Goal: Task Accomplishment & Management: Complete application form

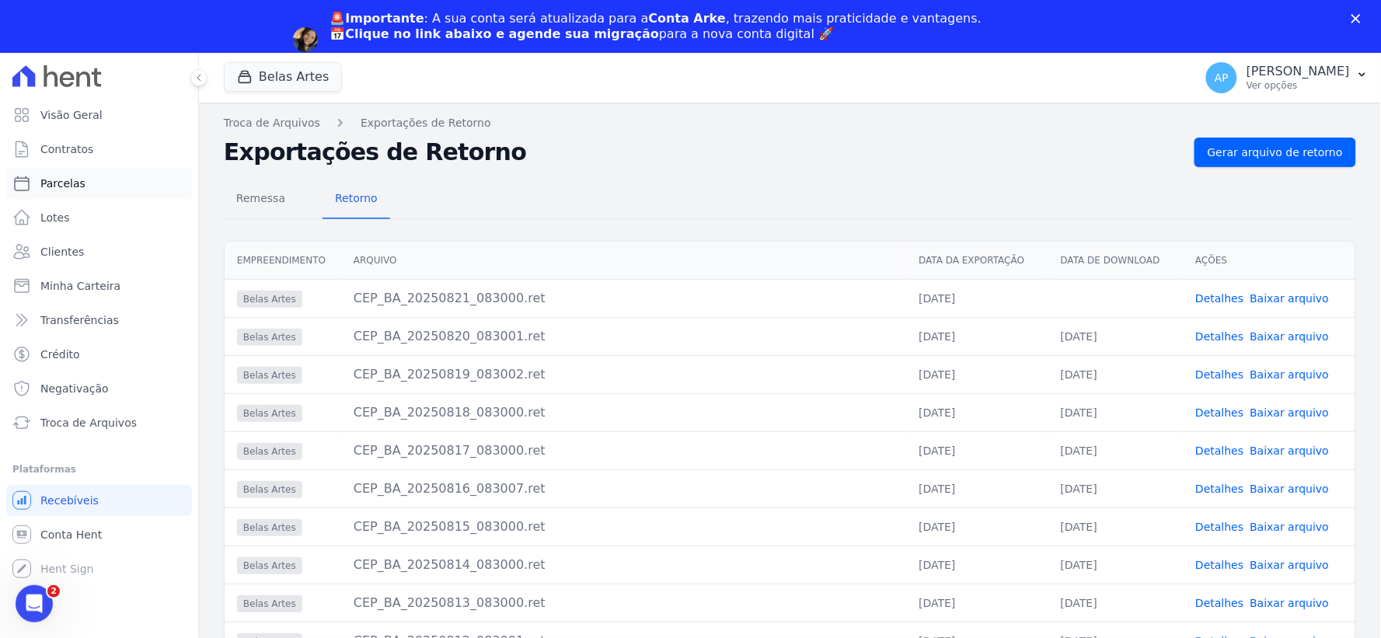
click at [63, 169] on link "Parcelas" at bounding box center [99, 183] width 186 height 31
select select
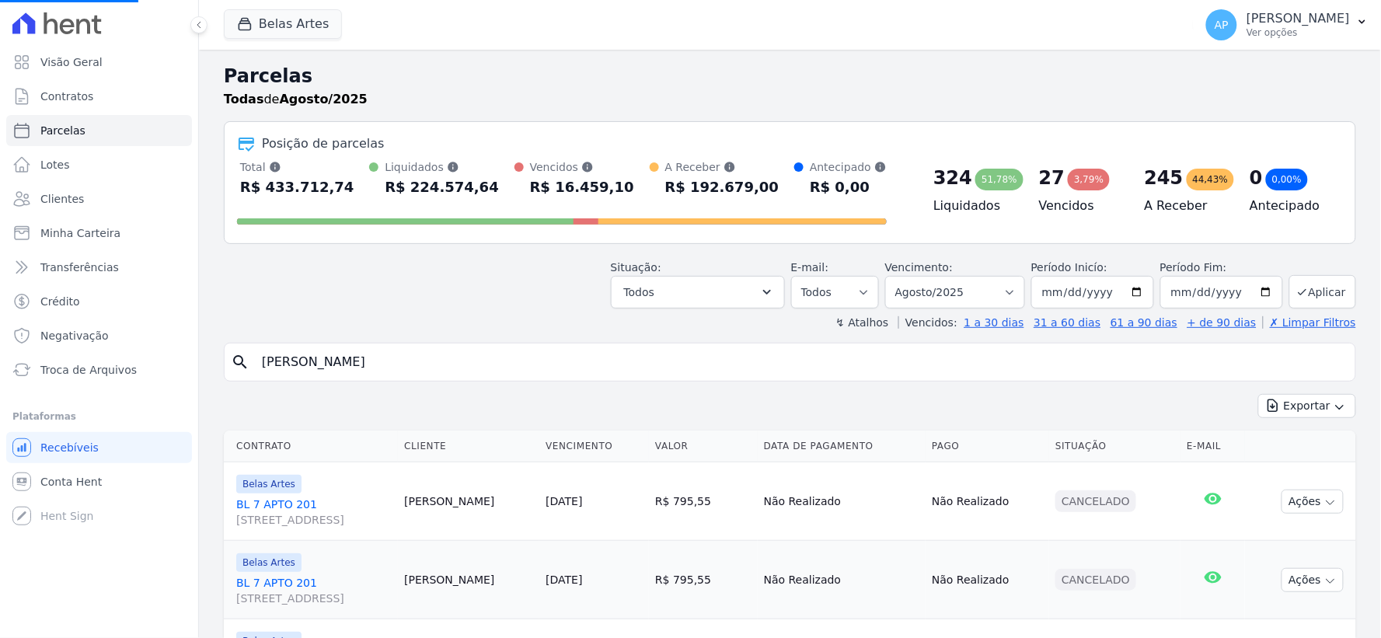
select select
click at [767, 361] on input "search" at bounding box center [801, 362] width 1096 height 31
paste input "[PERSON_NAME]"
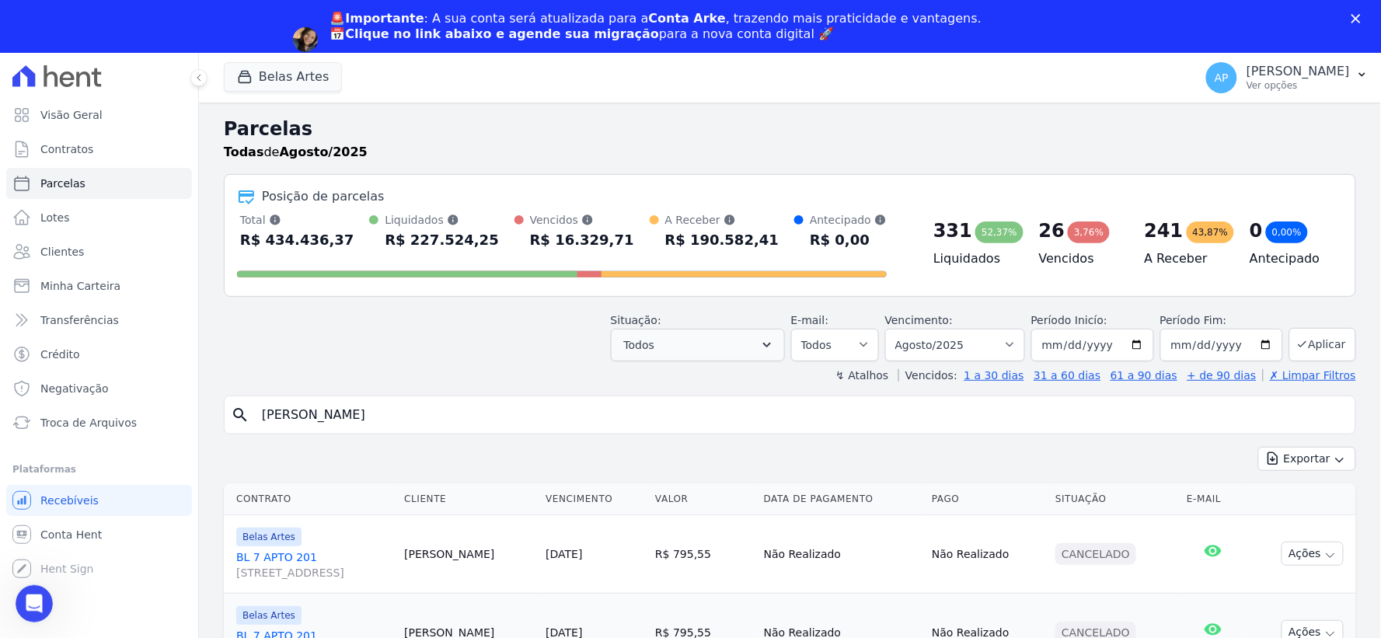
type input "Geane Fernandes de Souza"
select select
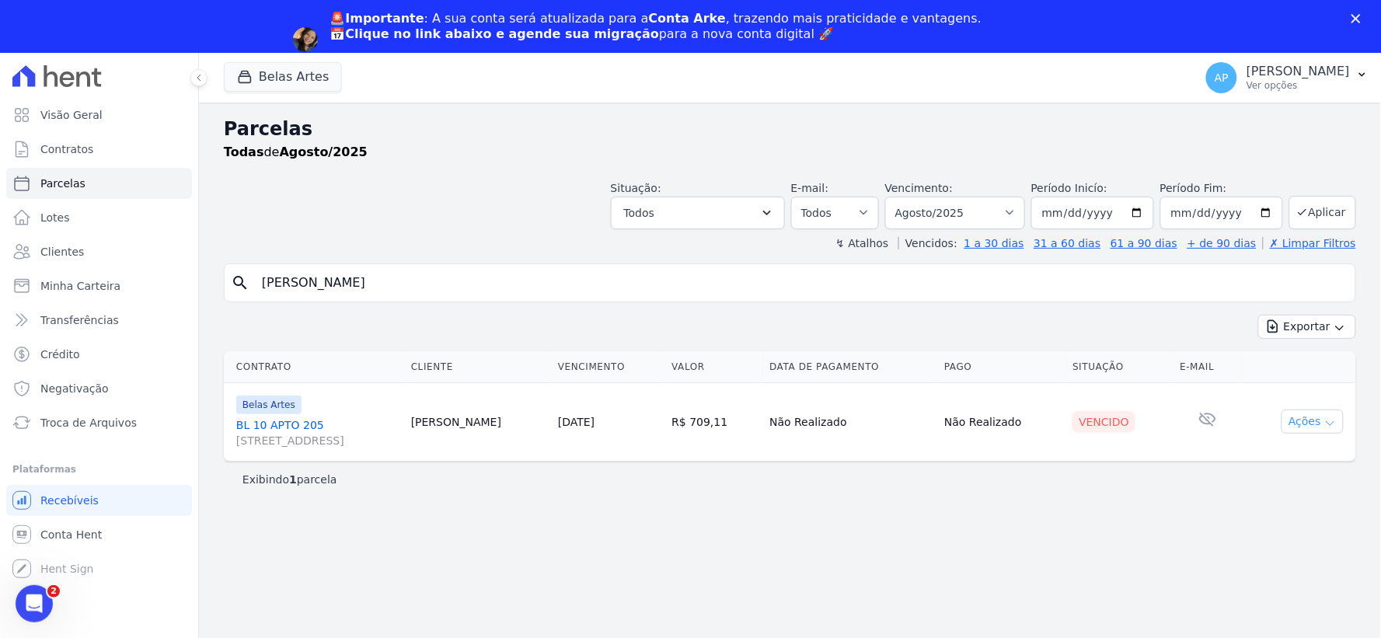
click at [1301, 420] on button "Ações" at bounding box center [1312, 421] width 62 height 24
click at [1273, 567] on link "Negativar" at bounding box center [1305, 572] width 149 height 29
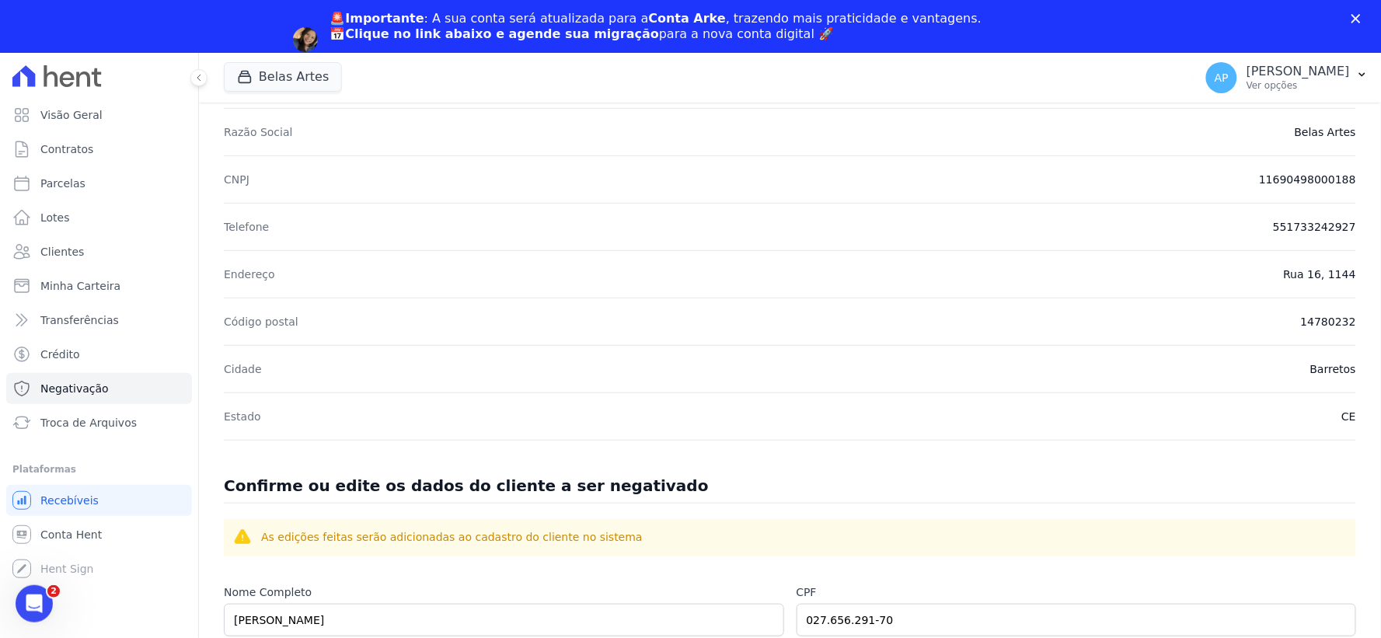
scroll to position [604, 0]
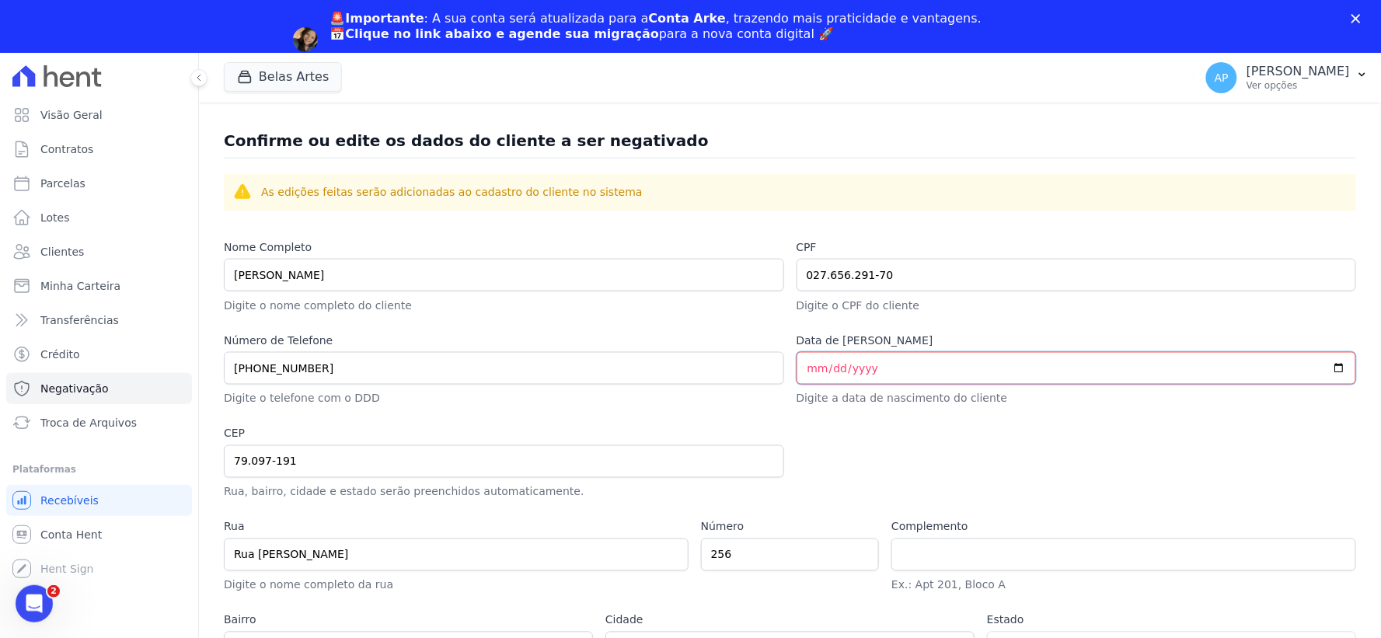
drag, startPoint x: 996, startPoint y: 371, endPoint x: 763, endPoint y: 362, distance: 233.3
click at [763, 362] on div "Nome Completo Geane Fernandes de Souza Digite o nome completo do cliente CPF 02…" at bounding box center [790, 461] width 1132 height 444
type input "1990-09-17"
click at [834, 469] on div at bounding box center [1076, 463] width 560 height 75
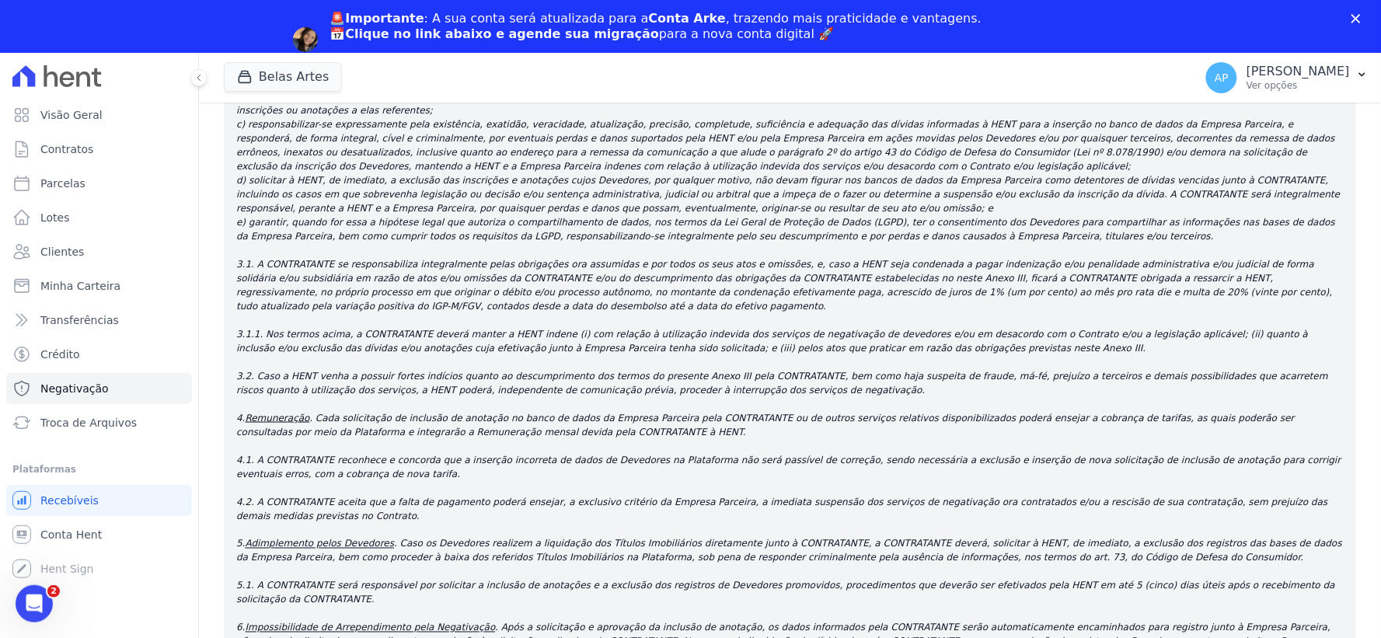
scroll to position [2597, 0]
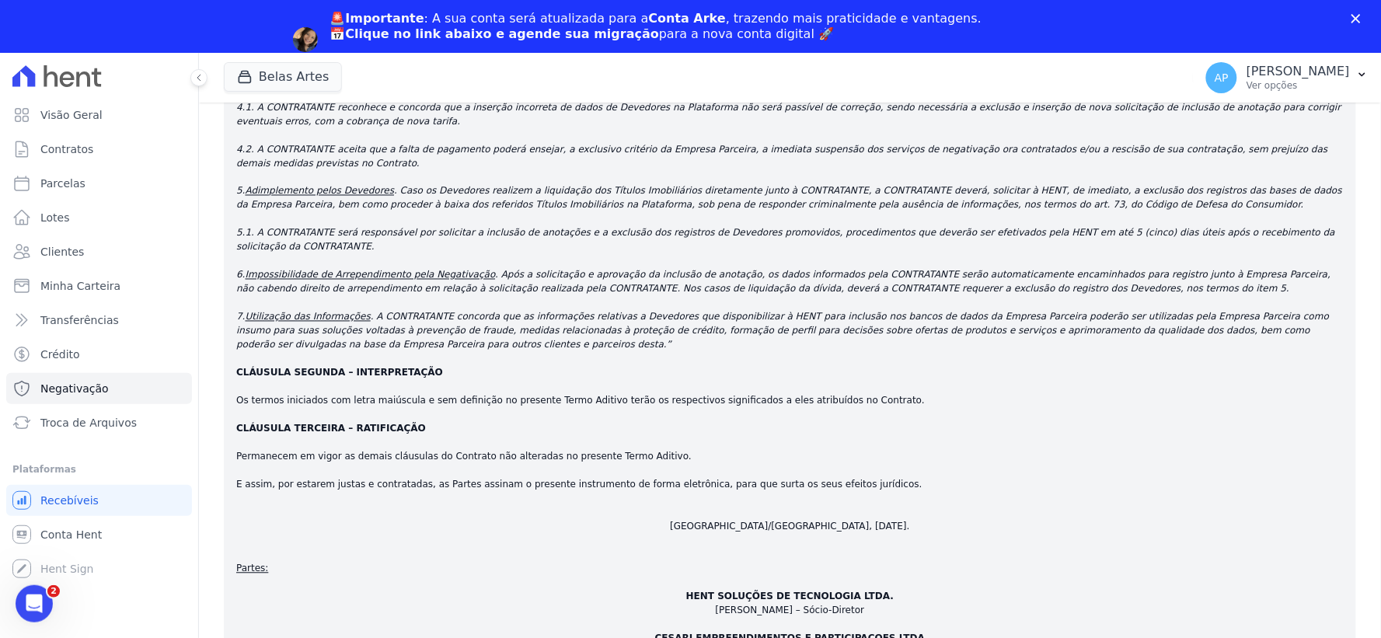
click at [1353, 17] on icon "Fechar" at bounding box center [1355, 18] width 9 height 9
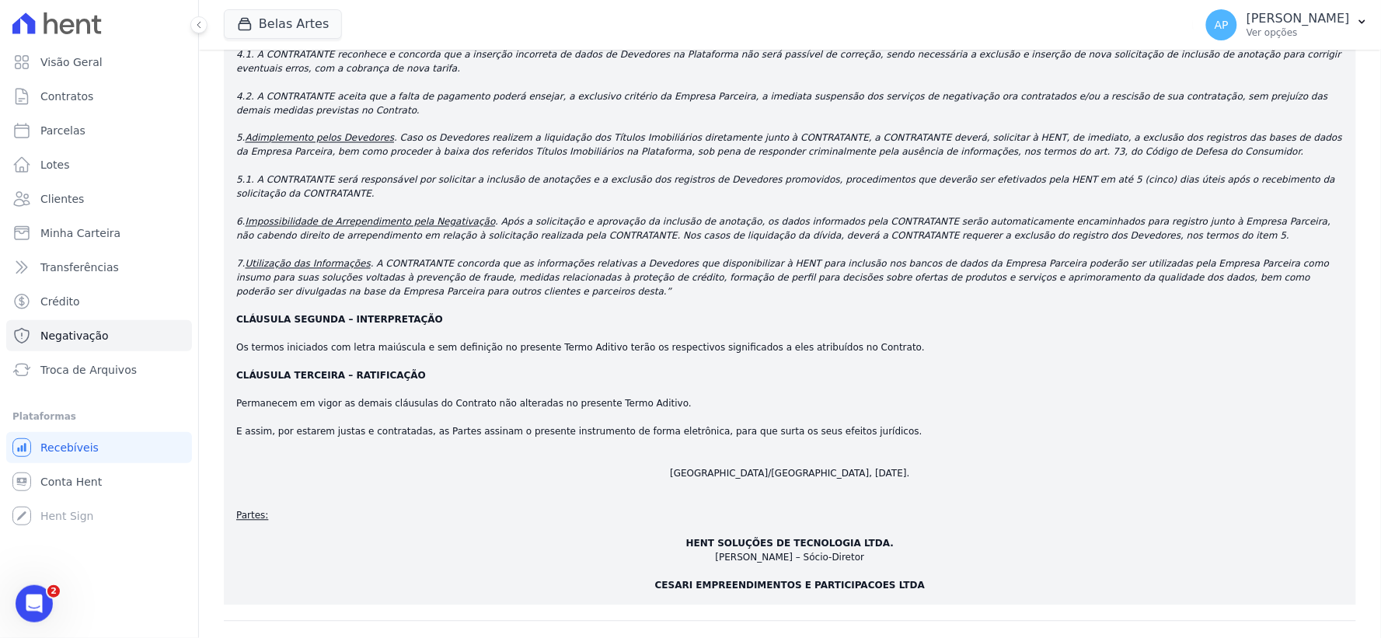
checkbox input "true"
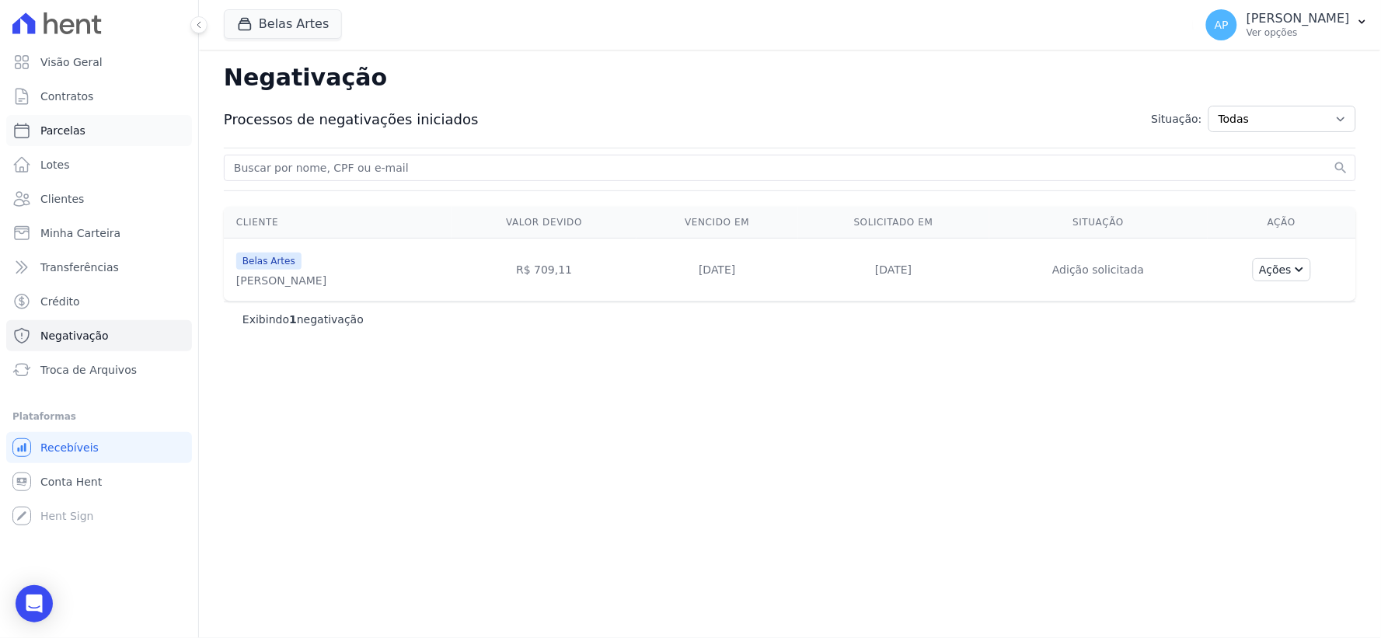
click at [78, 133] on span "Parcelas" at bounding box center [62, 131] width 45 height 16
select select
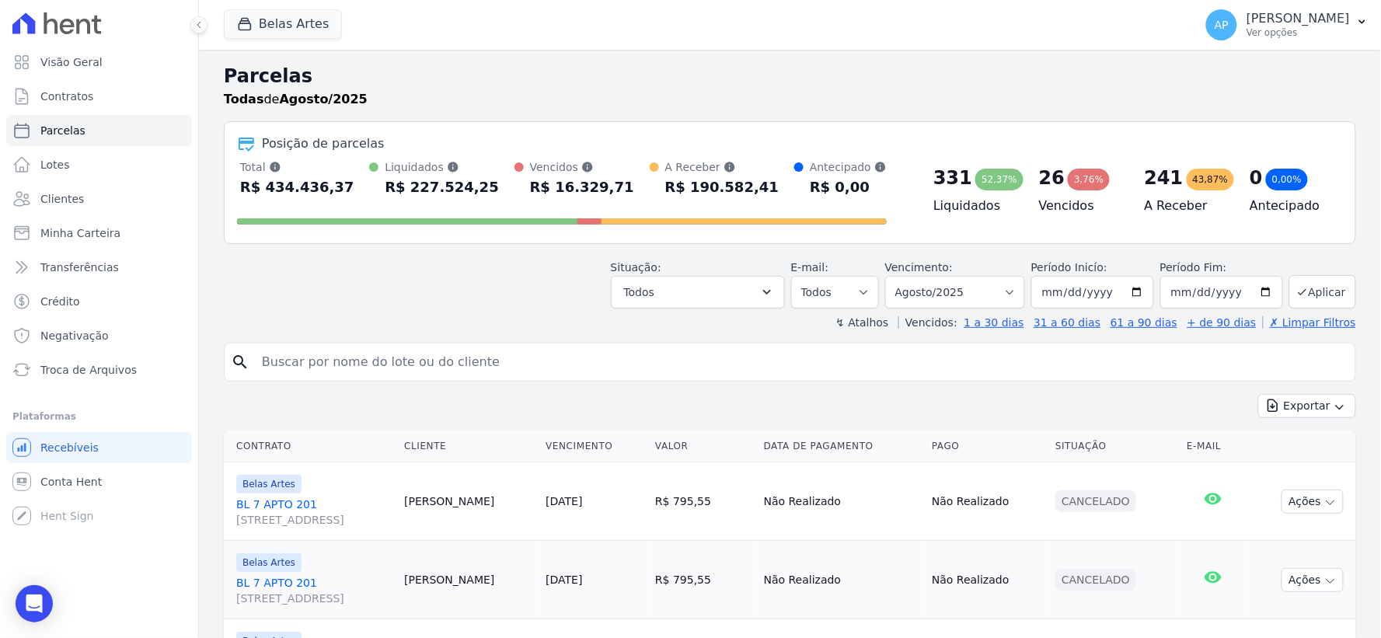
click at [392, 354] on input "search" at bounding box center [801, 362] width 1096 height 31
paste input "[PERSON_NAME]"
click at [253, 360] on input "[PERSON_NAME]" at bounding box center [801, 362] width 1096 height 31
click at [503, 366] on input "[PERSON_NAME]" at bounding box center [801, 362] width 1096 height 31
type input "[PERSON_NAME]"
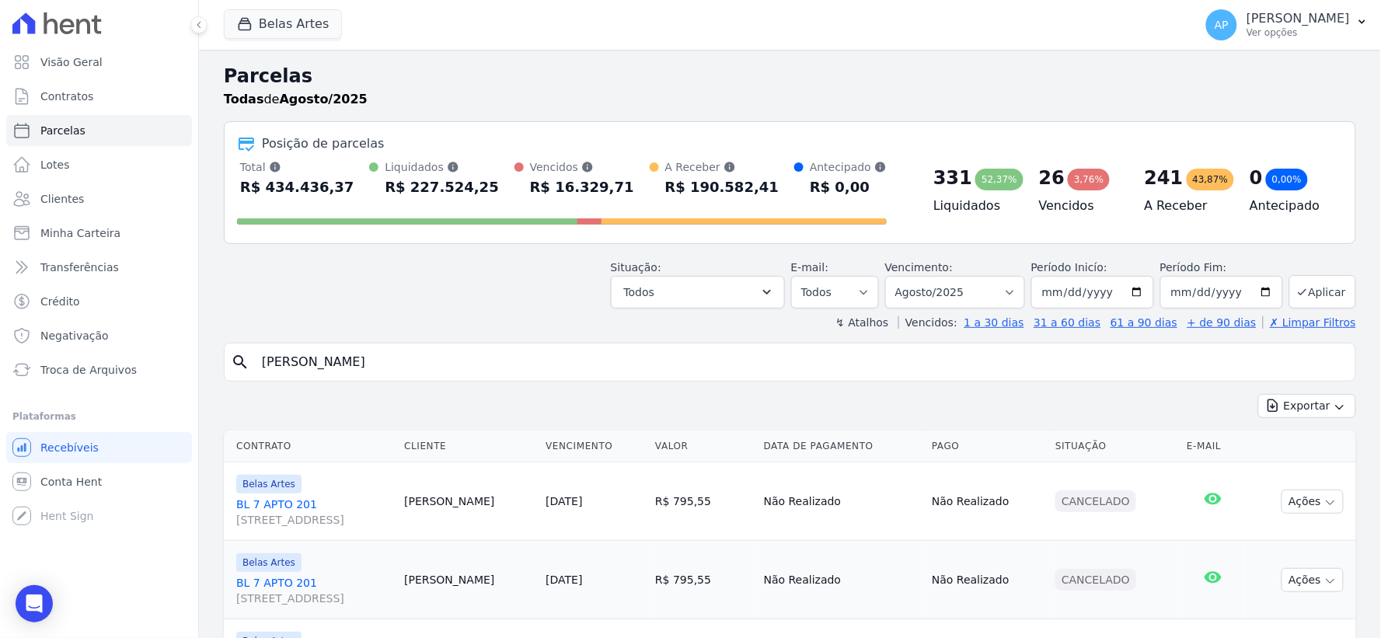
select select
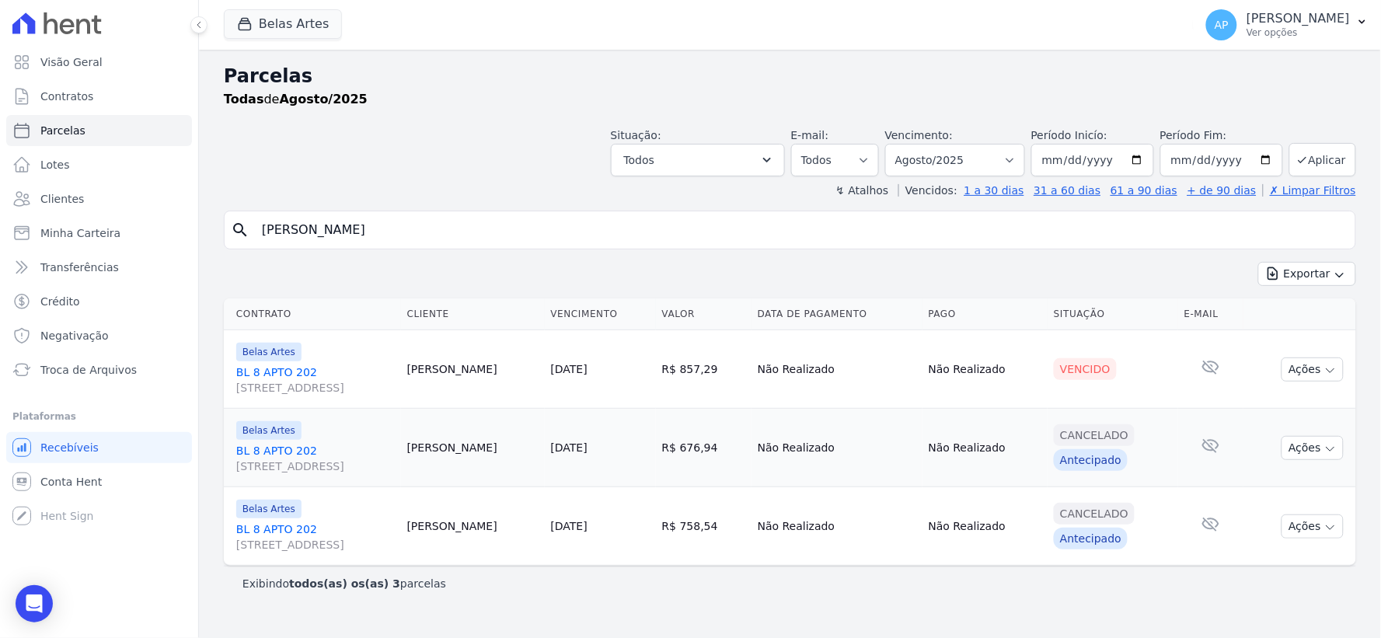
click at [1310, 375] on button "Ações" at bounding box center [1312, 369] width 62 height 24
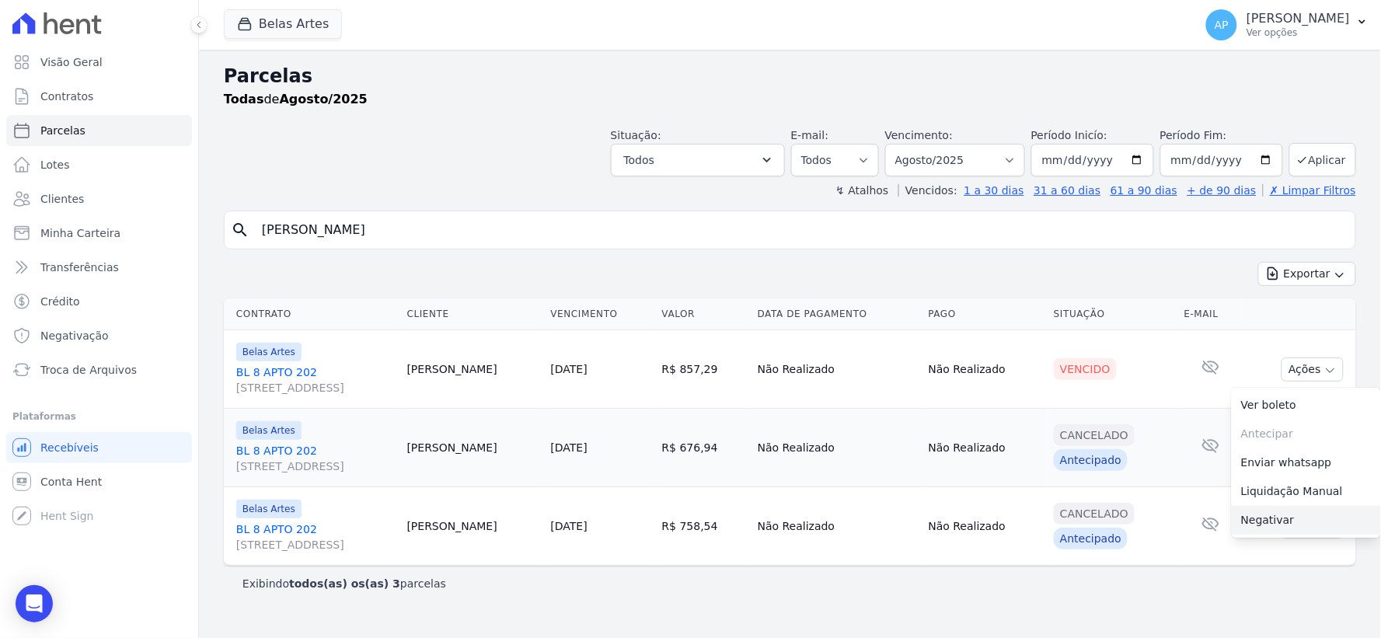
click at [1285, 511] on link "Negativar" at bounding box center [1305, 520] width 149 height 29
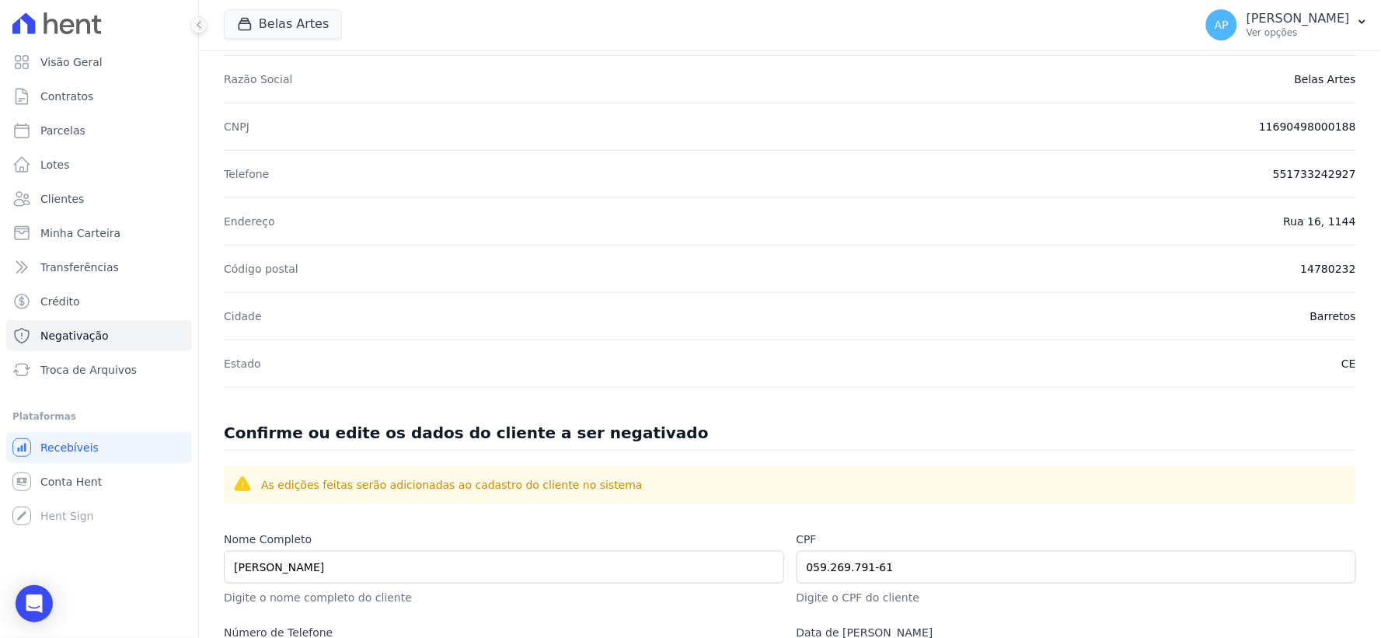
scroll to position [517, 0]
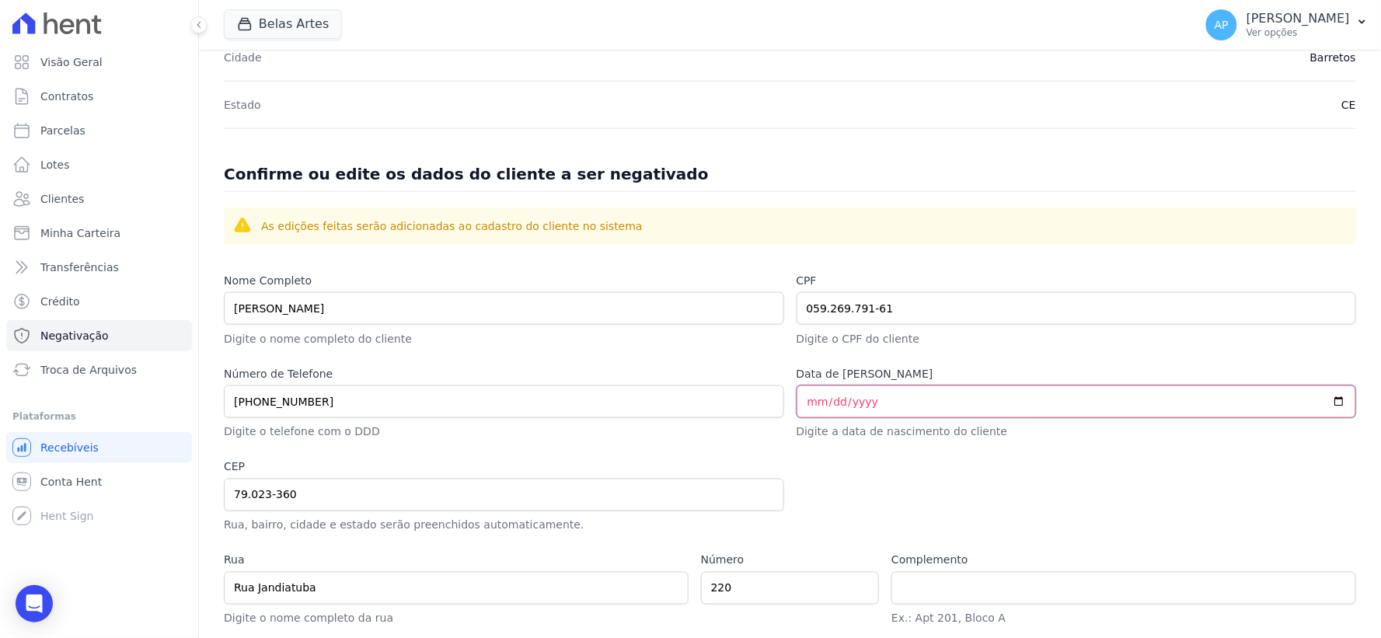
click at [798, 399] on input "Data de [PERSON_NAME]" at bounding box center [1076, 401] width 560 height 33
type input "1995-11-11"
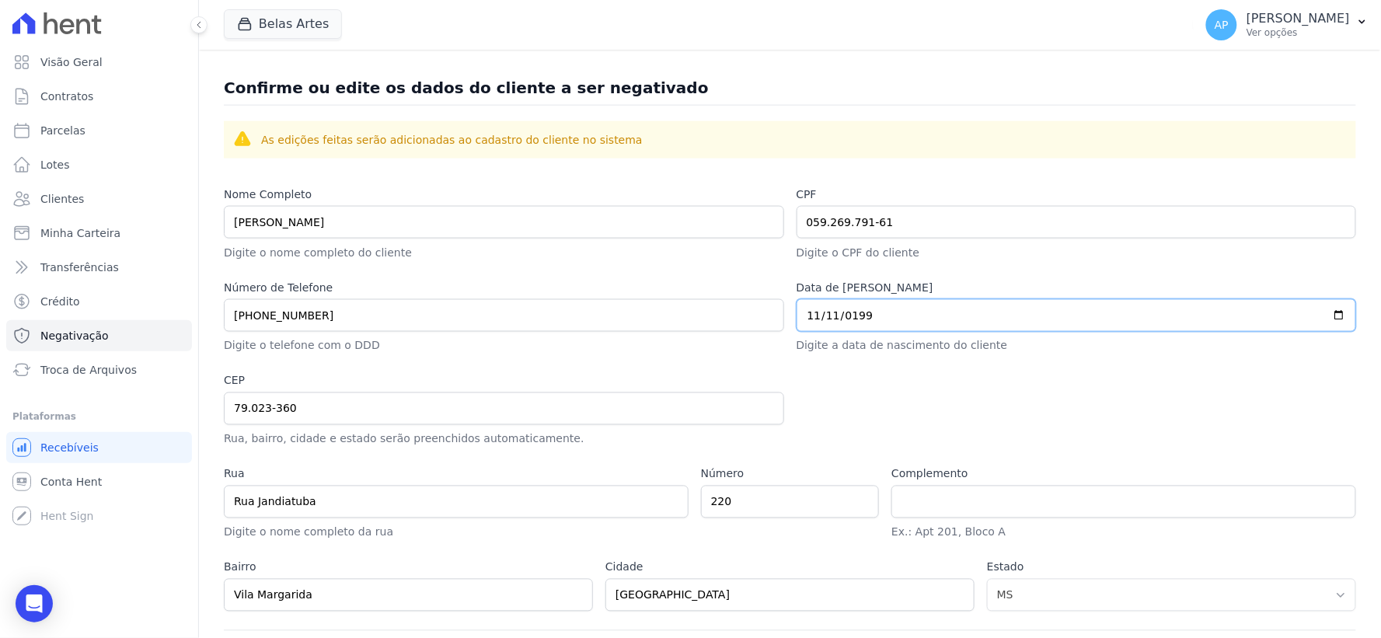
scroll to position [684, 0]
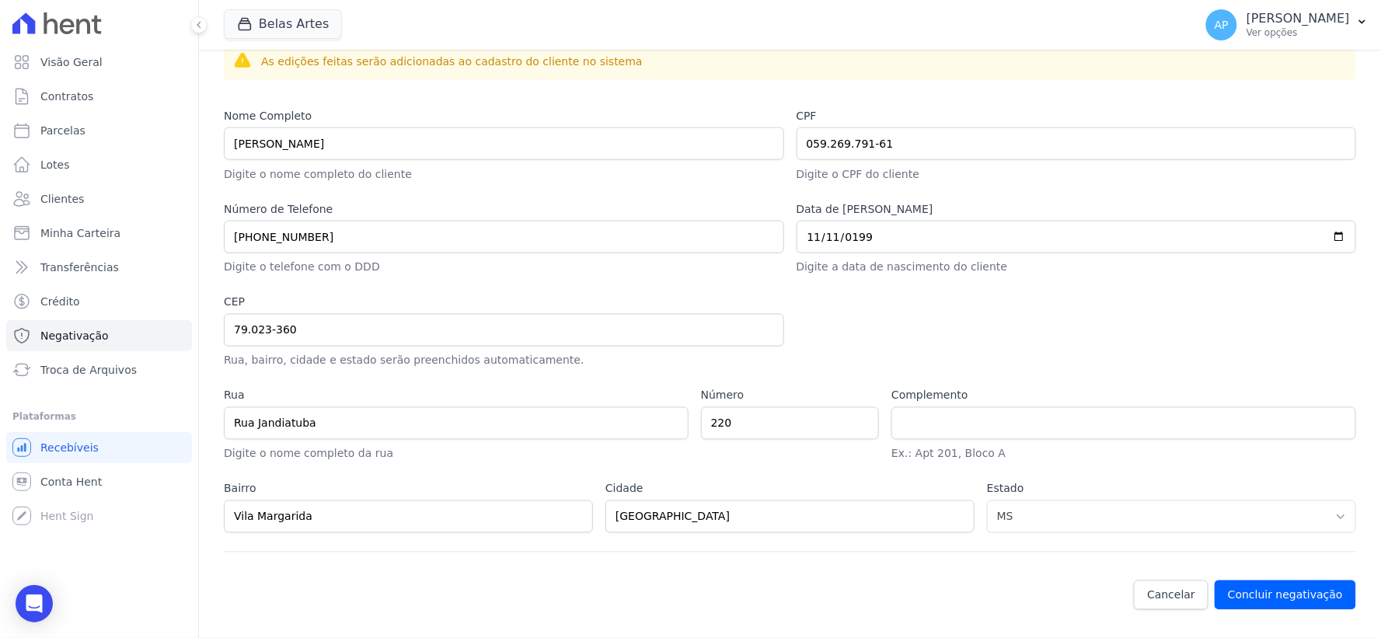
click at [864, 361] on div at bounding box center [1076, 331] width 560 height 75
click at [1265, 592] on button "Concluir negativação" at bounding box center [1284, 595] width 141 height 30
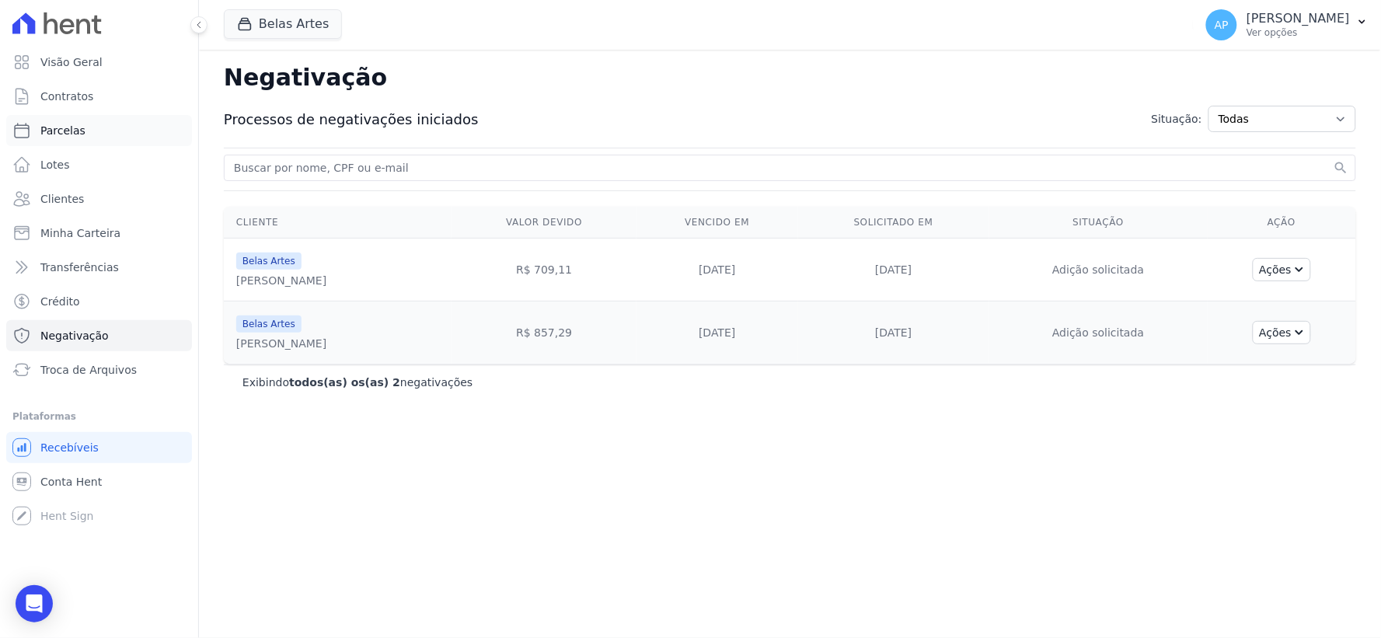
click at [67, 124] on span "Parcelas" at bounding box center [62, 131] width 45 height 16
select select
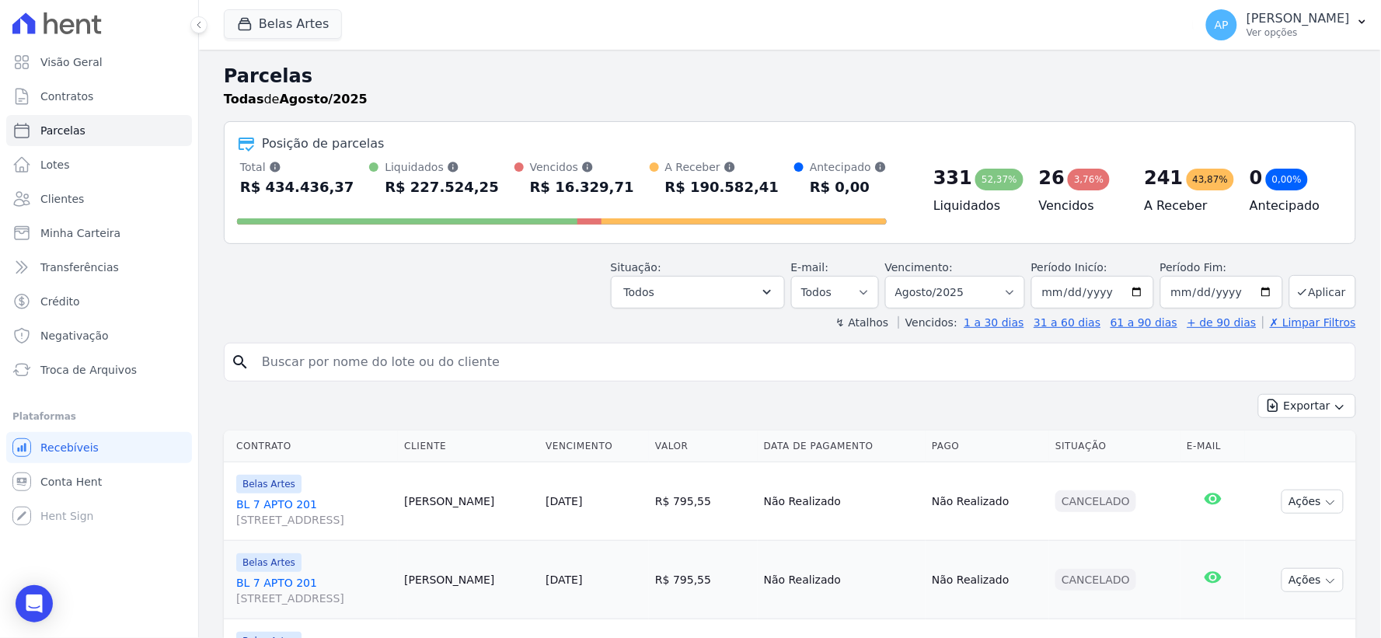
click at [399, 362] on input "search" at bounding box center [801, 362] width 1096 height 31
paste input "Rodrigo Cacho Lima"
type input "Rodrigo Cacho Lima"
select select
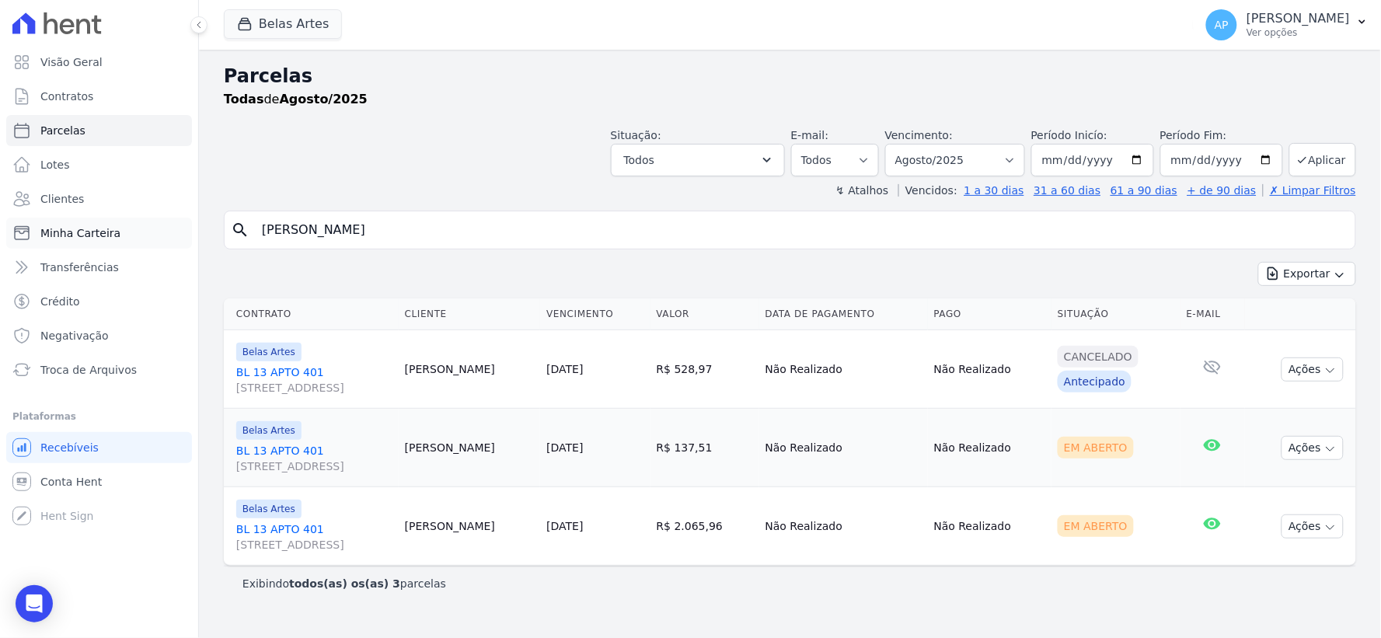
drag, startPoint x: 455, startPoint y: 218, endPoint x: 64, endPoint y: 226, distance: 390.9
click at [64, 230] on div "Visão Geral Contratos Parcelas Lotes Clientes Minha Carteira Transferências Cré…" at bounding box center [690, 319] width 1381 height 638
paste input "Edmilson Pinto de Oliveir"
type input "[PERSON_NAME]"
select select
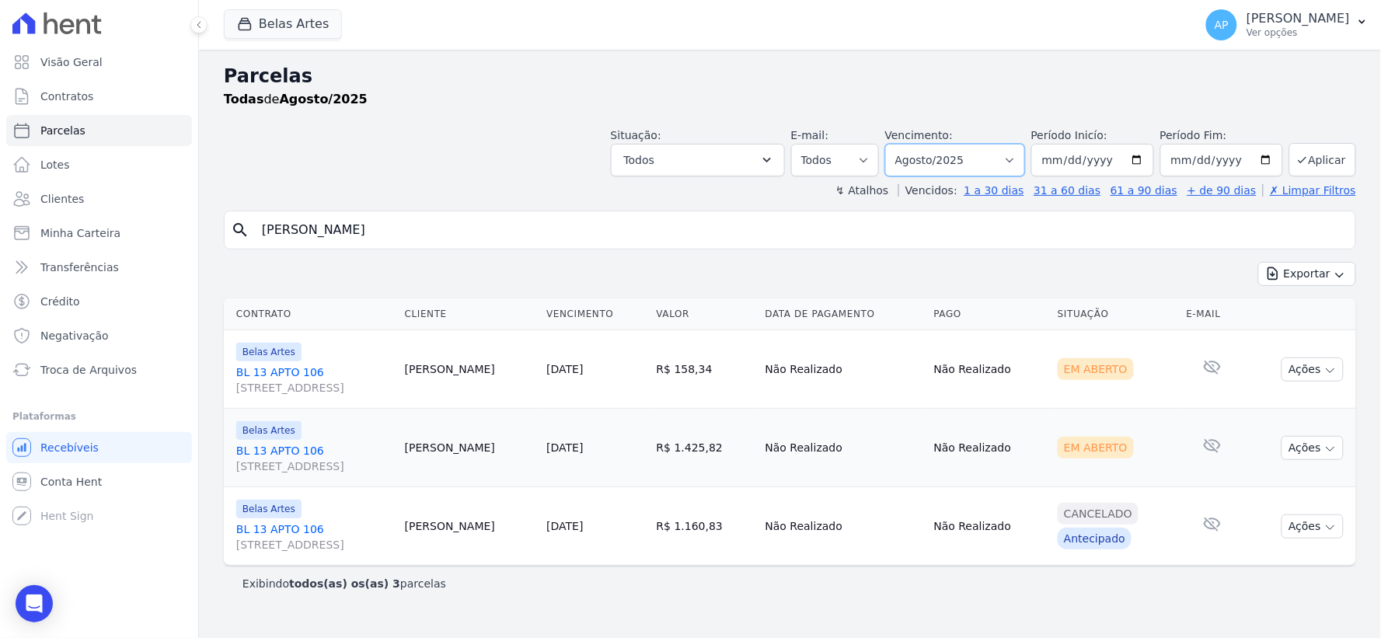
click at [961, 161] on select "Filtrar por período ──────── Todos os meses Setembro/2022 Outubro/2022 Novembro…" at bounding box center [955, 160] width 140 height 33
select select "07/2025"
click at [907, 144] on select "Filtrar por período ──────── Todos os meses Setembro/2022 Outubro/2022 Novembro…" at bounding box center [955, 160] width 140 height 33
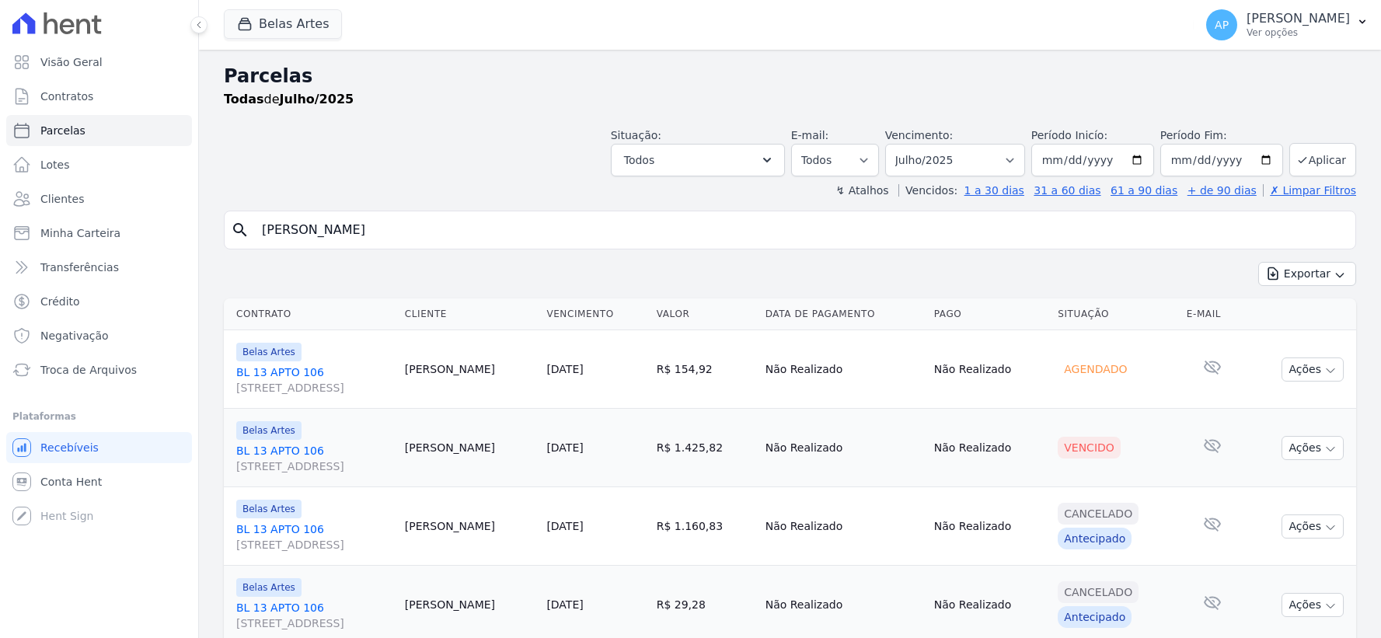
select select
click at [1326, 451] on icon "button" at bounding box center [1330, 450] width 8 height 4
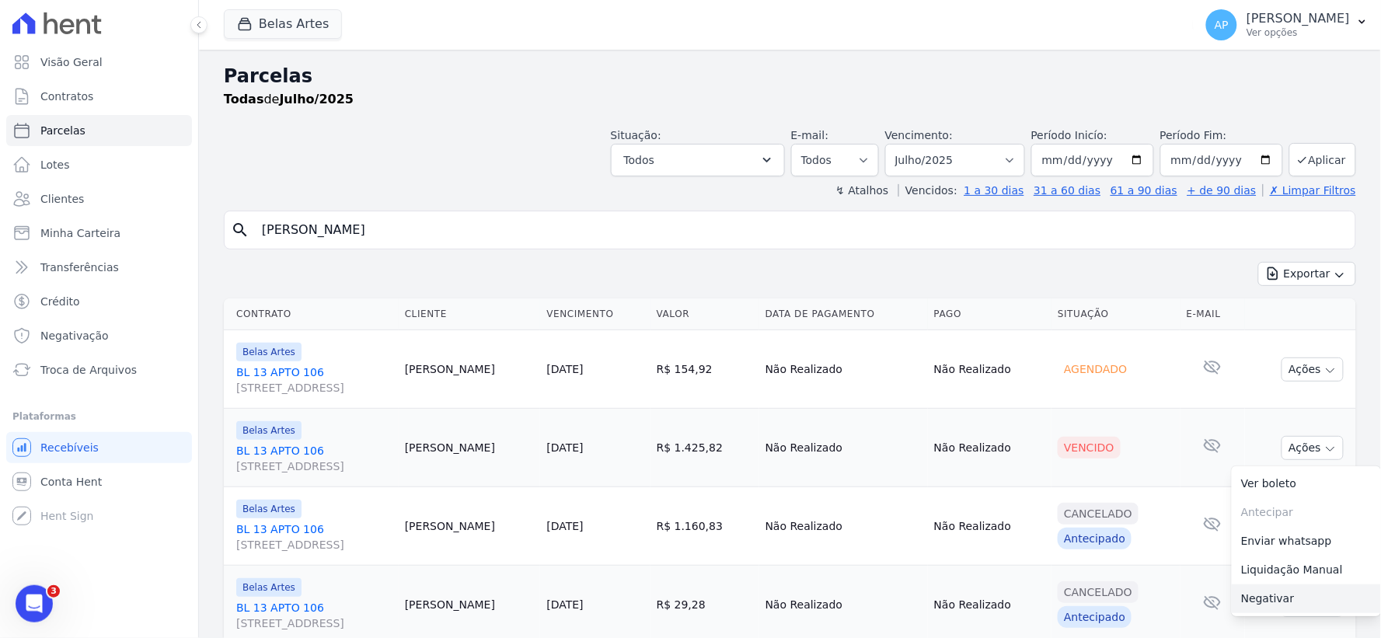
click at [1284, 601] on link "Negativar" at bounding box center [1305, 598] width 149 height 29
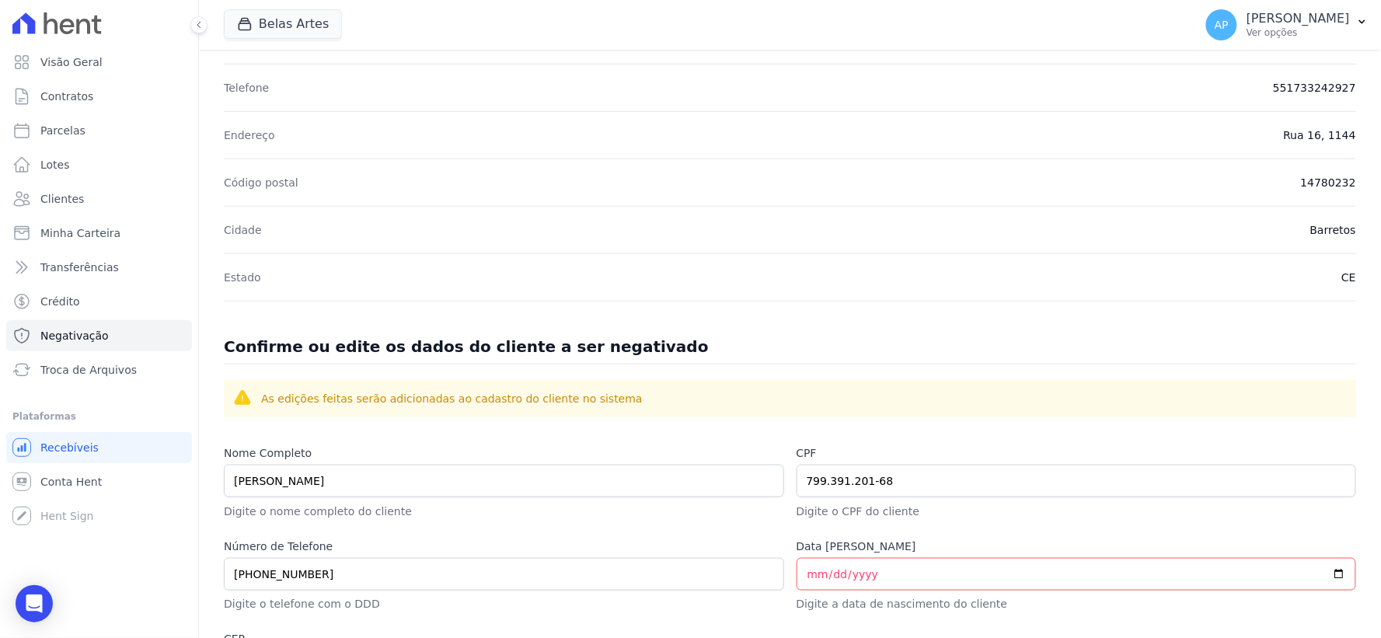
scroll to position [684, 0]
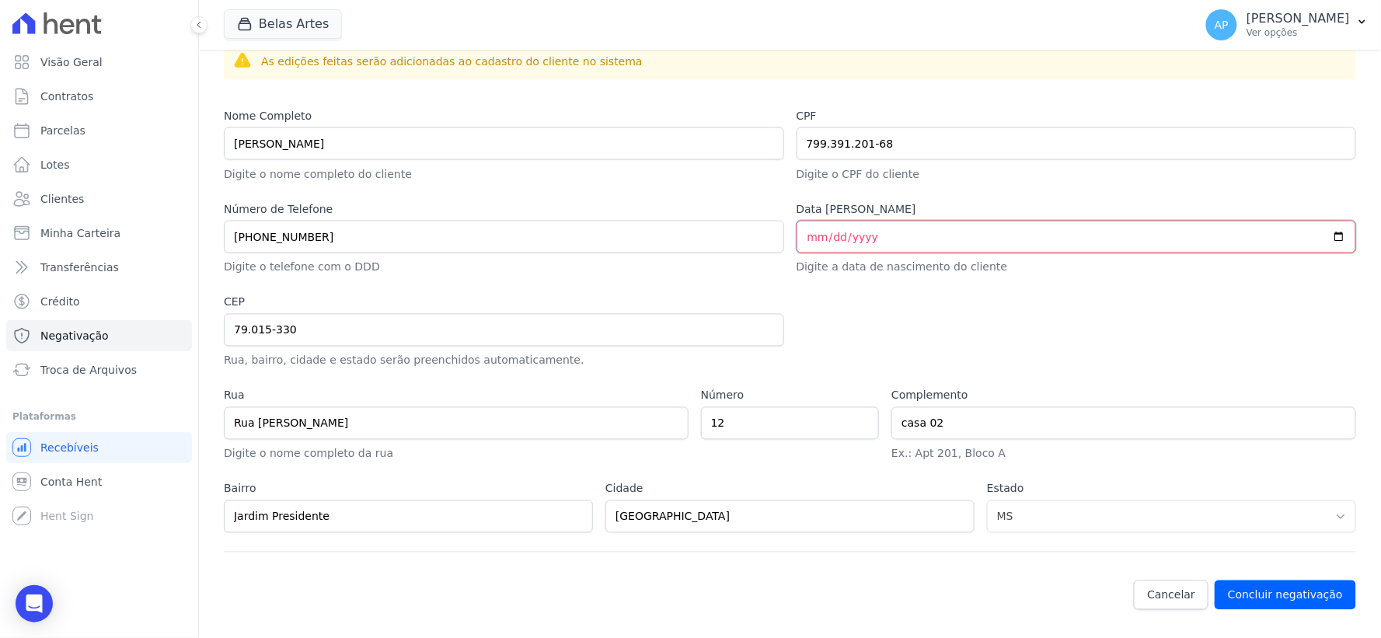
click at [898, 236] on input "Data de Nascimento" at bounding box center [1076, 237] width 560 height 33
type input "19977-12-01"
type input "0199-12-01"
type input "1977-12-01"
click at [1290, 597] on button "Concluir negativação" at bounding box center [1284, 595] width 141 height 30
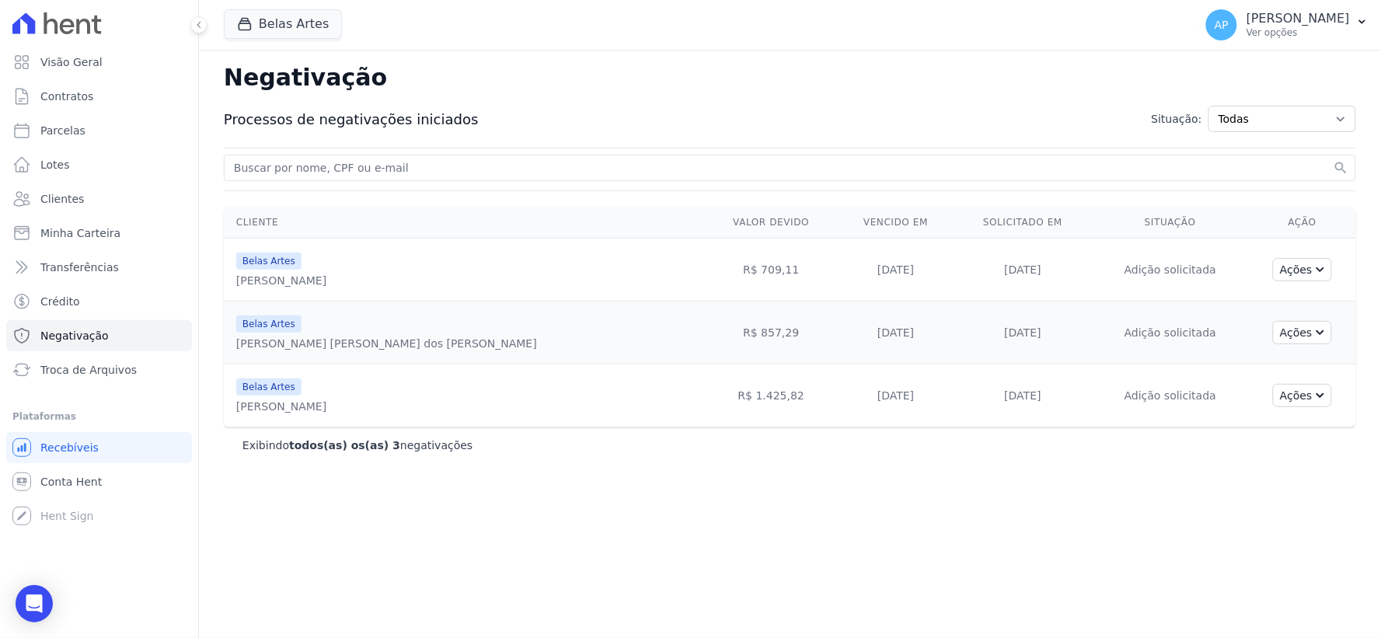
click at [399, 169] on input "search" at bounding box center [780, 167] width 1099 height 19
click at [106, 135] on link "Parcelas" at bounding box center [99, 130] width 186 height 31
select select
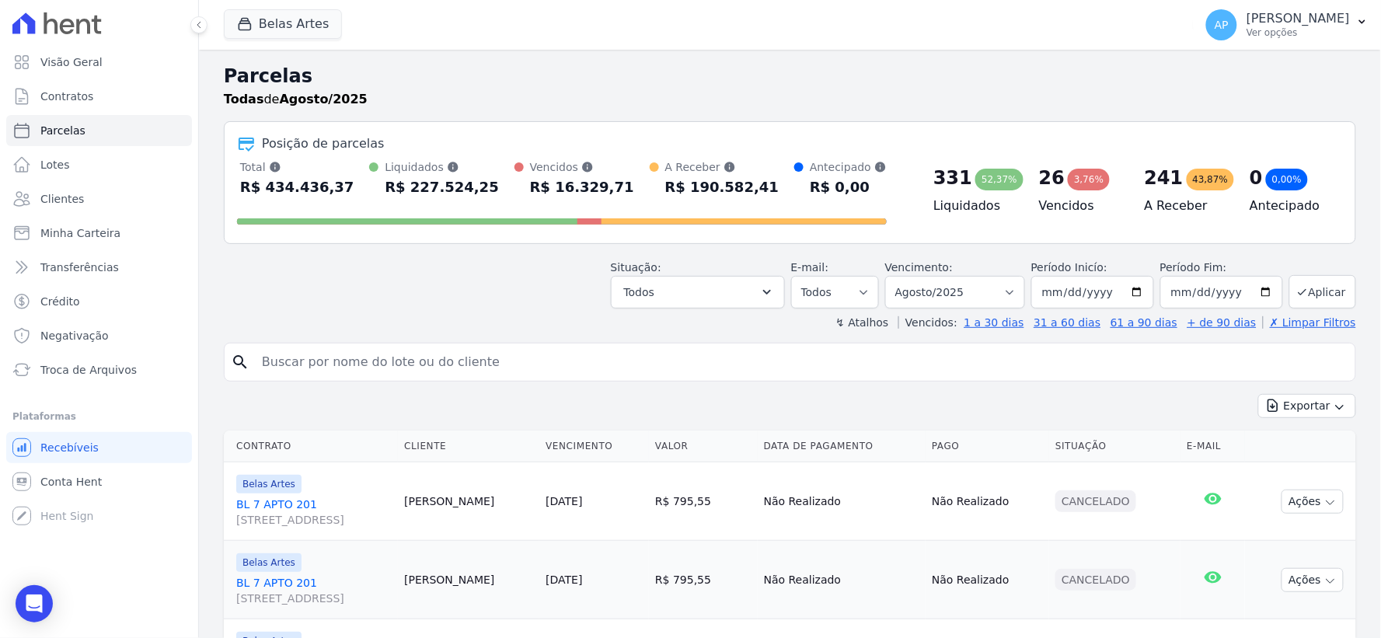
click at [371, 354] on input "search" at bounding box center [801, 362] width 1096 height 31
paste input "Elizangela"
type input "Elizangela"
select select
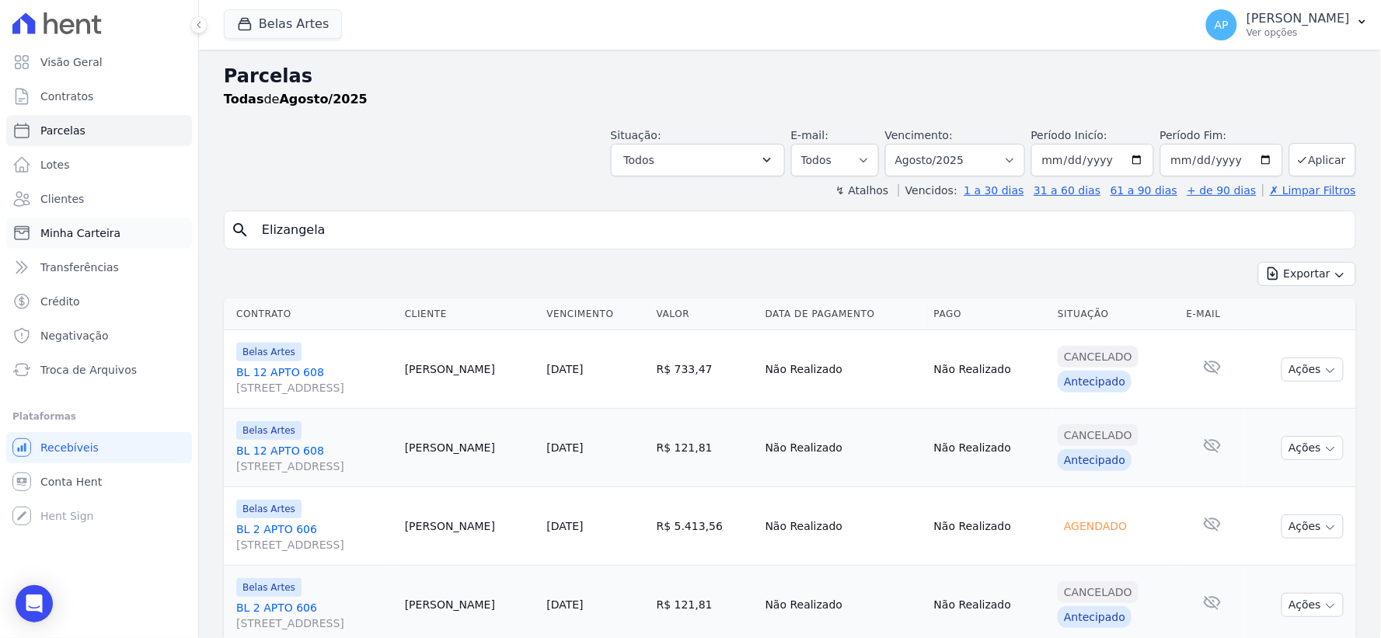
drag, startPoint x: 358, startPoint y: 245, endPoint x: 158, endPoint y: 224, distance: 201.5
click at [158, 224] on div "Visão Geral Contratos Parcelas Lotes Clientes Minha Carteira Transferências Cré…" at bounding box center [690, 319] width 1381 height 638
paste input "Denise de Oliveira Vian"
type input "Denise de Oliveira Viana"
select select
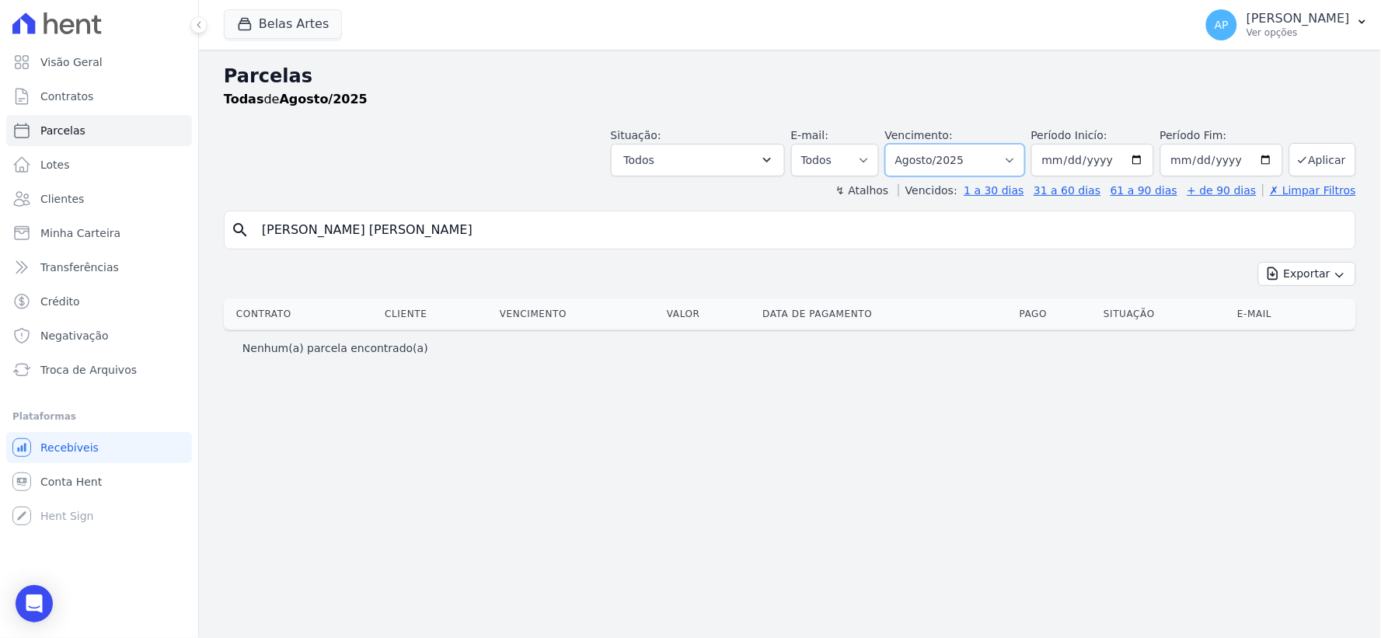
click at [960, 153] on select "[GEOGRAPHIC_DATA] por período ──────── Todos os meses Setembro/2022 Outubro/202…" at bounding box center [955, 160] width 140 height 33
select select "06/2025"
click at [907, 144] on select "[GEOGRAPHIC_DATA] por período ──────── Todos os meses Setembro/2022 Outubro/202…" at bounding box center [955, 160] width 140 height 33
select select
click at [956, 154] on select "[GEOGRAPHIC_DATA] por período ──────── Todos os meses Setembro/2022 Outubro/202…" at bounding box center [955, 160] width 140 height 33
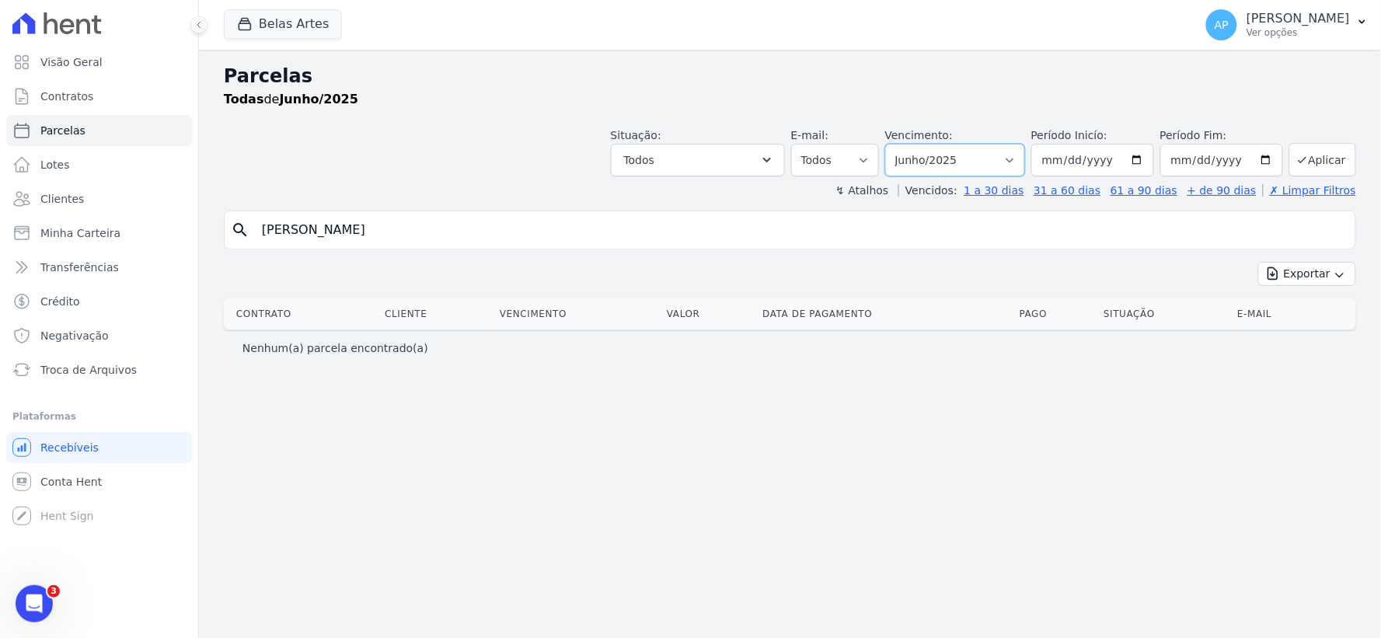
select select "09/2024"
click at [907, 144] on select "[GEOGRAPHIC_DATA] por período ──────── Todos os meses Setembro/2022 Outubro/202…" at bounding box center [955, 160] width 140 height 33
select select
drag, startPoint x: 479, startPoint y: 237, endPoint x: 0, endPoint y: 239, distance: 479.4
click at [0, 239] on div "Visão Geral Contratos [GEOGRAPHIC_DATA] Lotes Clientes Minha Carteira Transferê…" at bounding box center [690, 319] width 1381 height 638
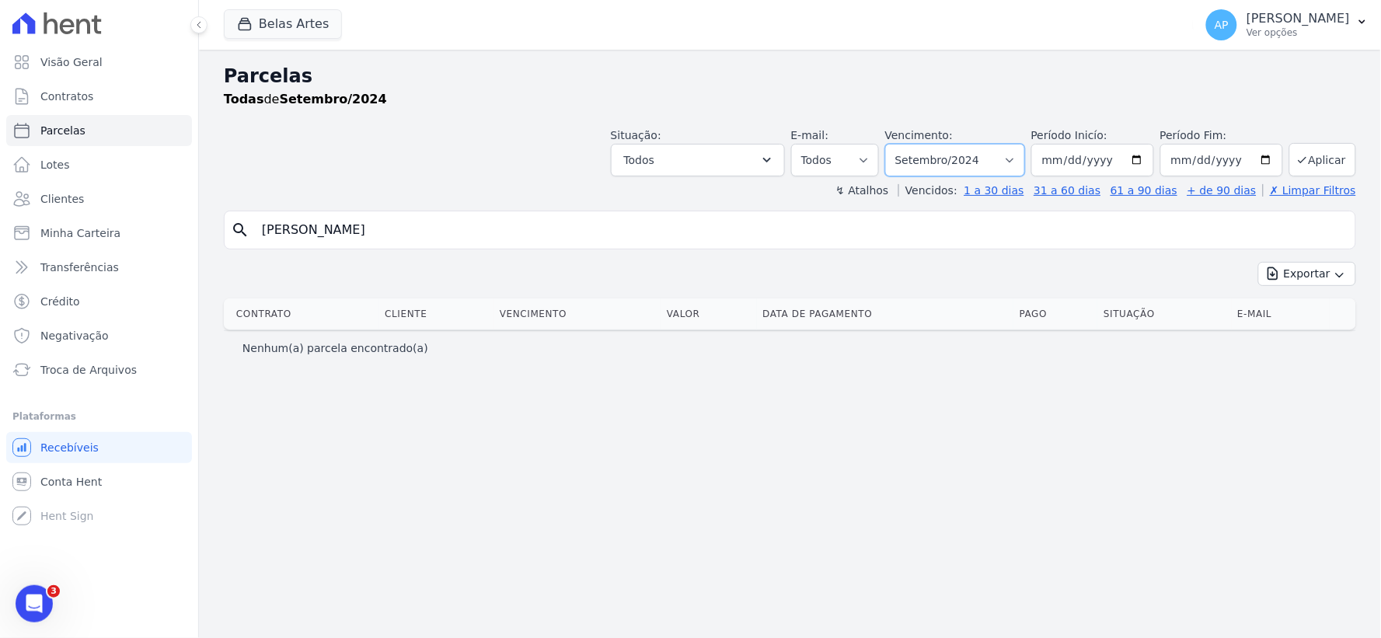
click at [981, 158] on select "[GEOGRAPHIC_DATA] por período ──────── Todos os meses Setembro/2022 Outubro/202…" at bounding box center [955, 160] width 140 height 33
select select "08/2025"
click at [907, 144] on select "[GEOGRAPHIC_DATA] por período ──────── Todos os meses Setembro/2022 Outubro/202…" at bounding box center [955, 160] width 140 height 33
select select
click at [452, 235] on input "Denise de Oliveira Viana" at bounding box center [801, 229] width 1096 height 31
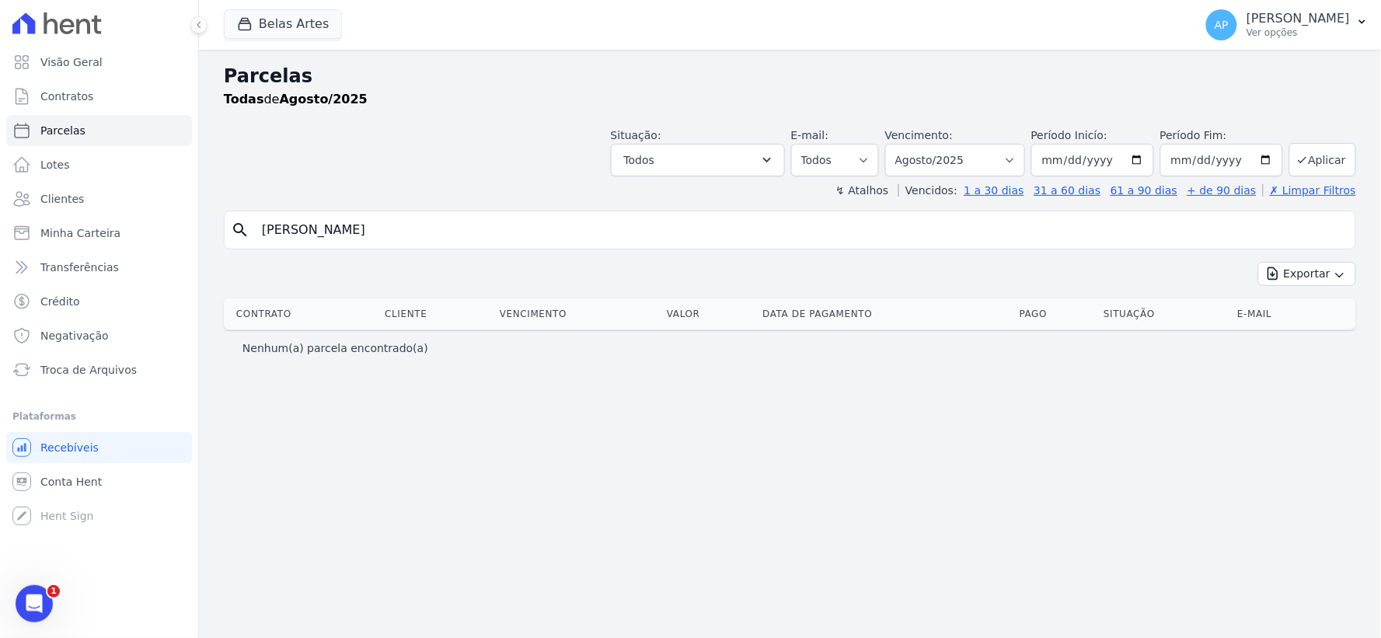
drag, startPoint x: 452, startPoint y: 235, endPoint x: 0, endPoint y: 195, distance: 453.9
click at [0, 195] on div "Visão Geral Contratos Parcelas Lotes Clientes Minha Carteira Transferências Cré…" at bounding box center [690, 319] width 1381 height 638
paste input "Izabelly [PERSON_NAME]"
type input "Izabelly [PERSON_NAME]"
select select
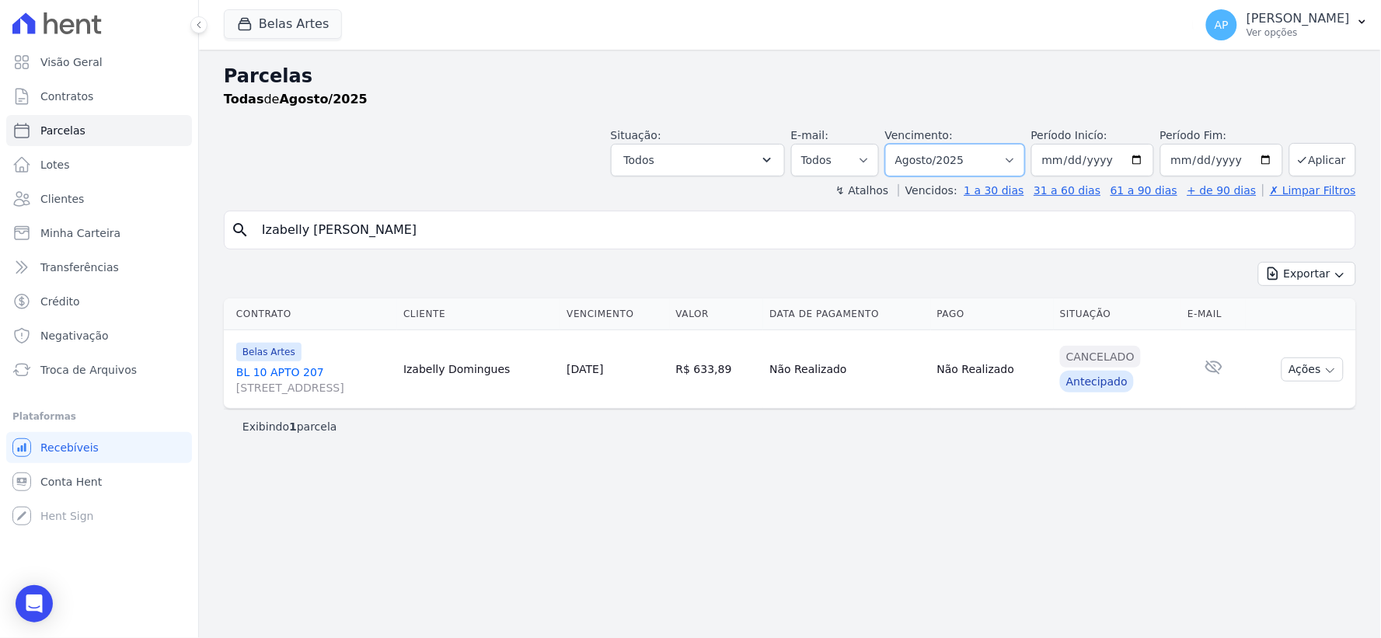
drag, startPoint x: 1021, startPoint y: 156, endPoint x: 1016, endPoint y: 165, distance: 9.7
click at [1021, 156] on select "[GEOGRAPHIC_DATA] por período ──────── Todos os meses Setembro/2022 Outubro/202…" at bounding box center [955, 160] width 140 height 33
select select "06/2025"
click at [907, 144] on select "[GEOGRAPHIC_DATA] por período ──────── Todos os meses Setembro/2022 Outubro/202…" at bounding box center [955, 160] width 140 height 33
select select
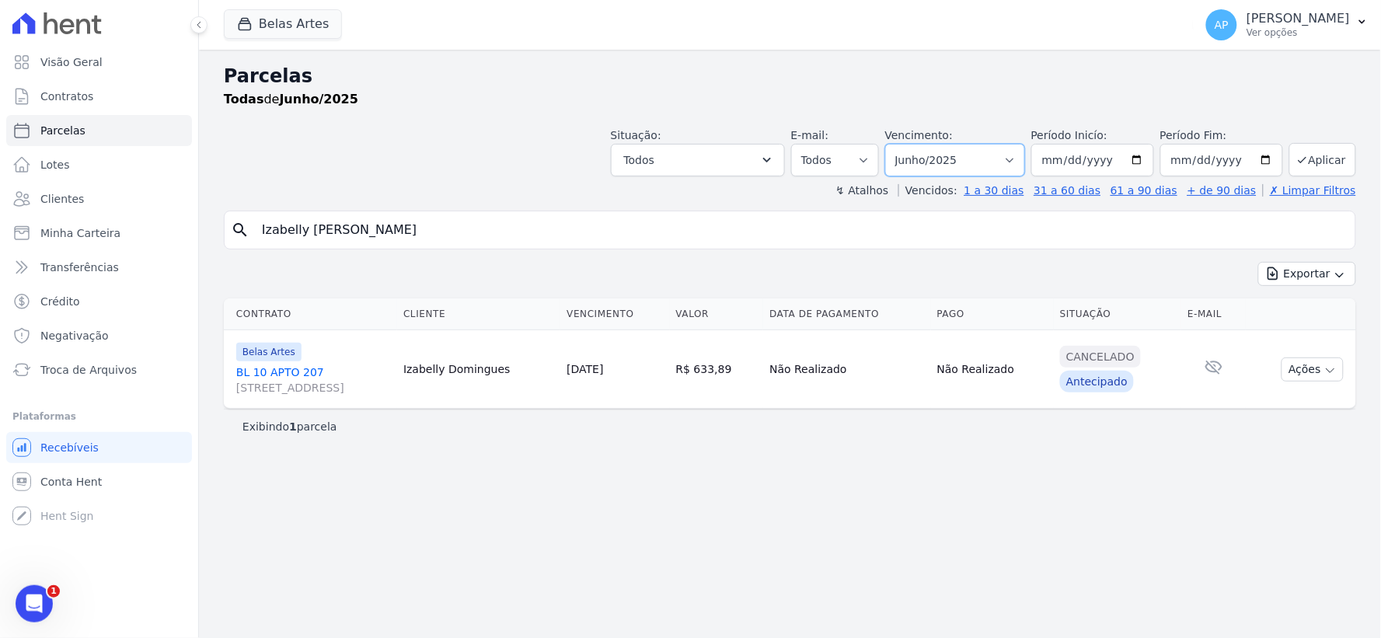
click at [938, 165] on select "[GEOGRAPHIC_DATA] por período ──────── Todos os meses Setembro/2022 Outubro/202…" at bounding box center [955, 160] width 140 height 33
select select "02/2025"
click at [907, 144] on select "[GEOGRAPHIC_DATA] por período ──────── Todos os meses Setembro/2022 Outubro/202…" at bounding box center [955, 160] width 140 height 33
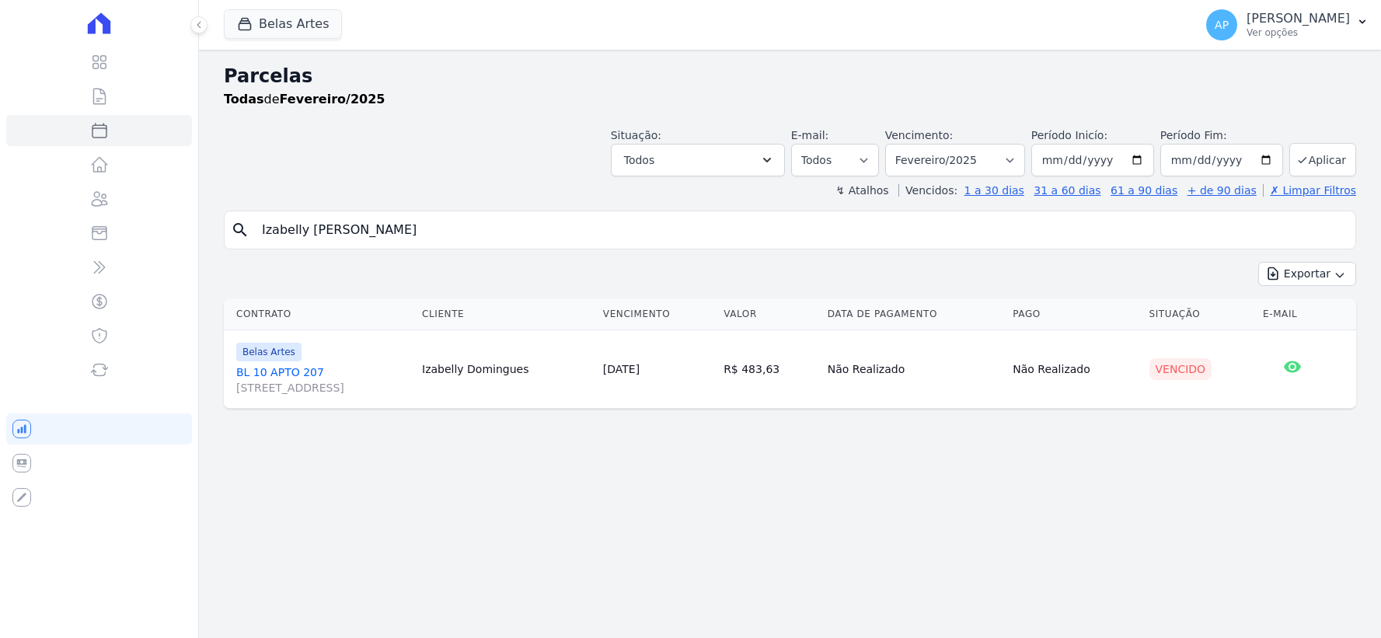
select select
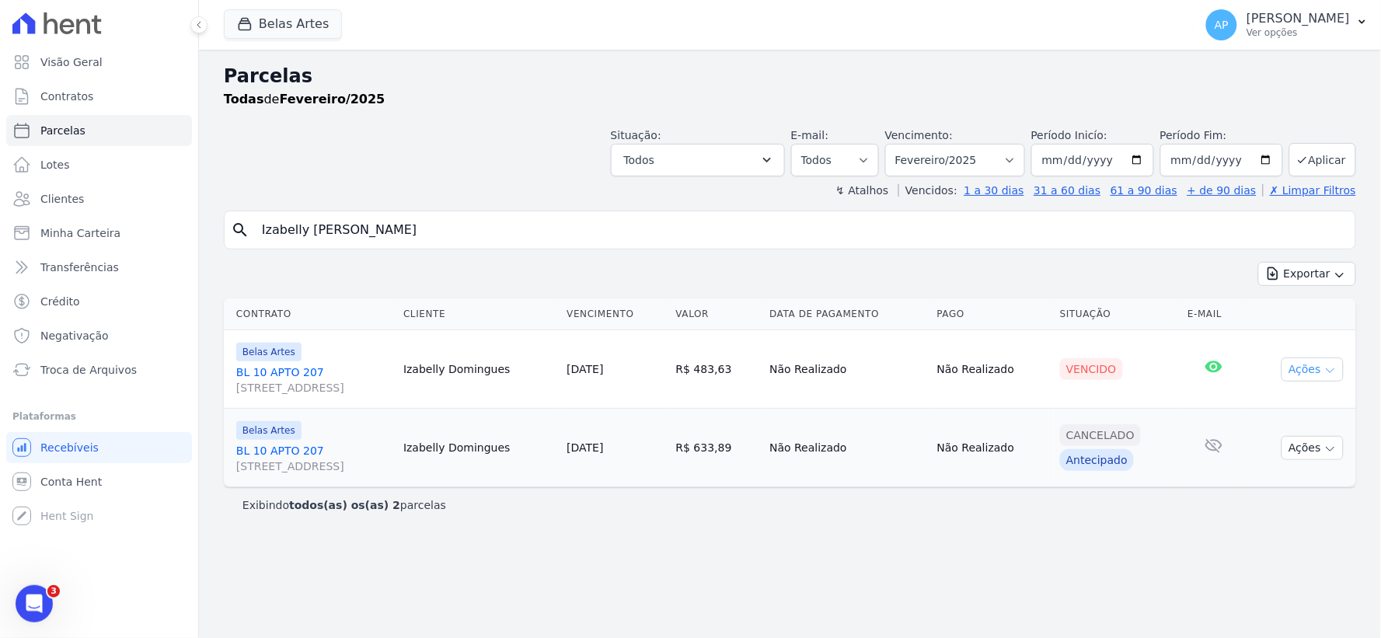
click at [1342, 371] on button "Ações" at bounding box center [1312, 369] width 62 height 24
click at [1262, 518] on link "Negativar" at bounding box center [1305, 520] width 149 height 29
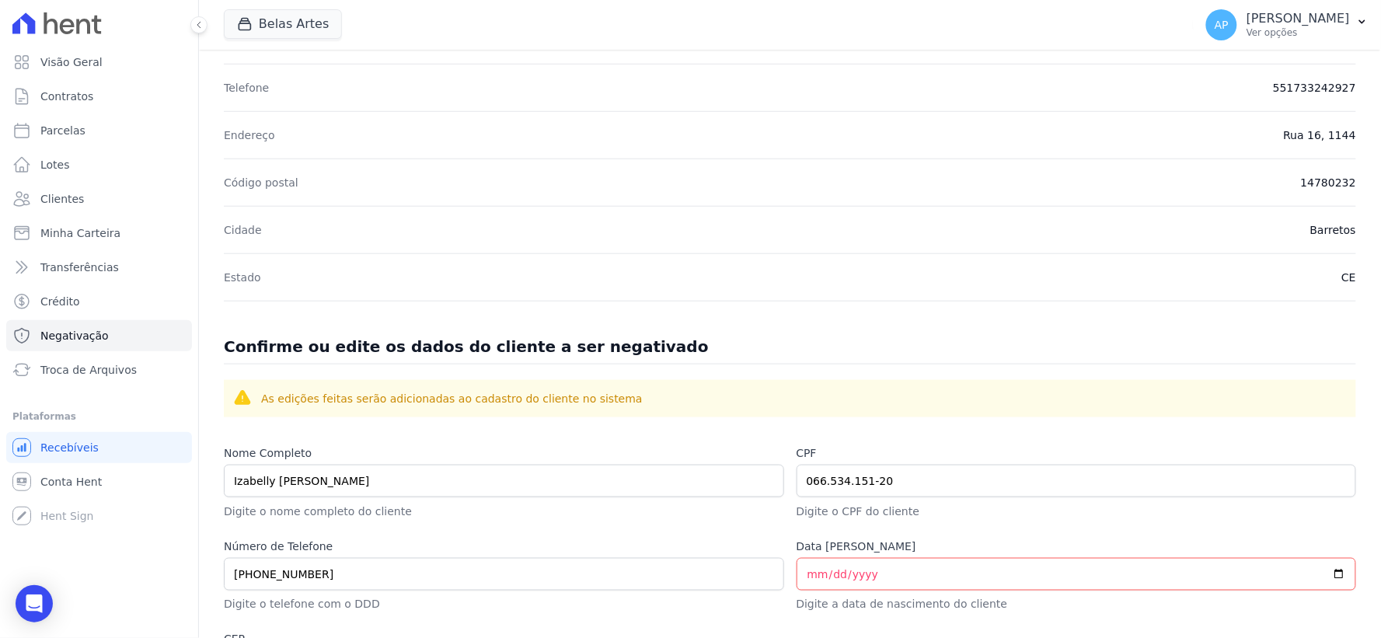
scroll to position [431, 0]
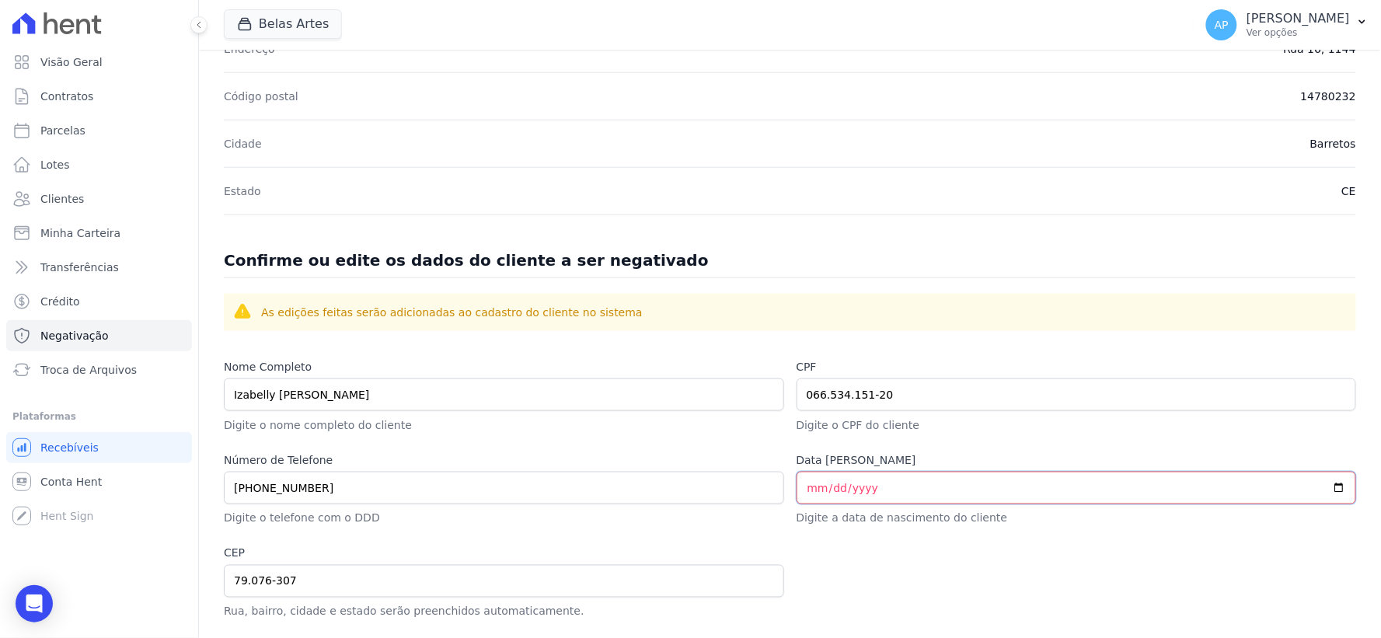
click at [911, 498] on input "Data [PERSON_NAME]" at bounding box center [1076, 488] width 560 height 33
type input "[DATE]"
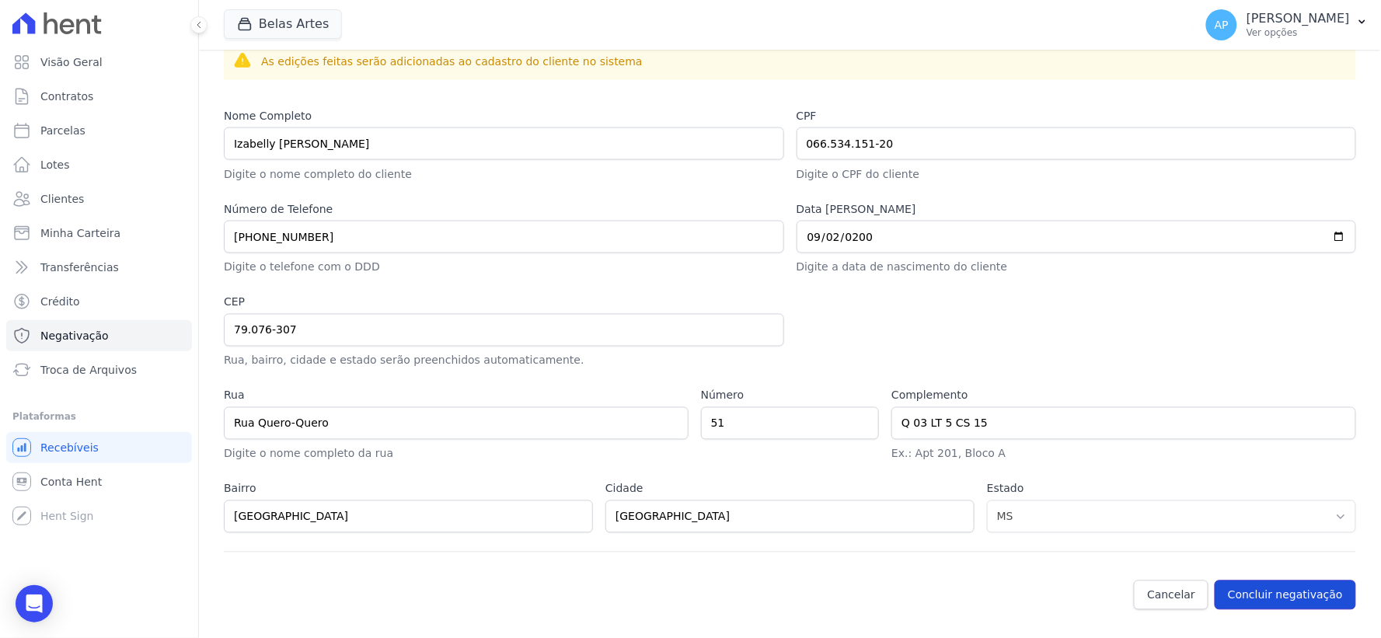
click at [1291, 593] on button "Concluir negativação" at bounding box center [1284, 595] width 141 height 30
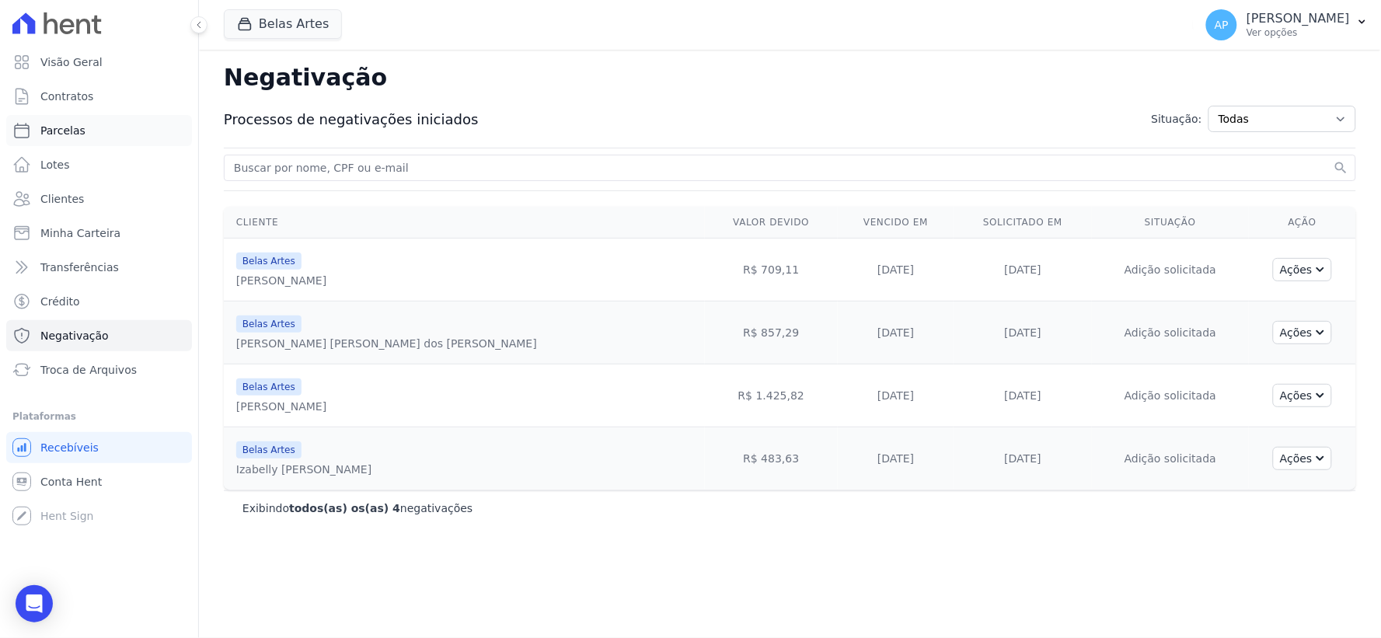
click at [89, 134] on link "Parcelas" at bounding box center [99, 130] width 186 height 31
select select
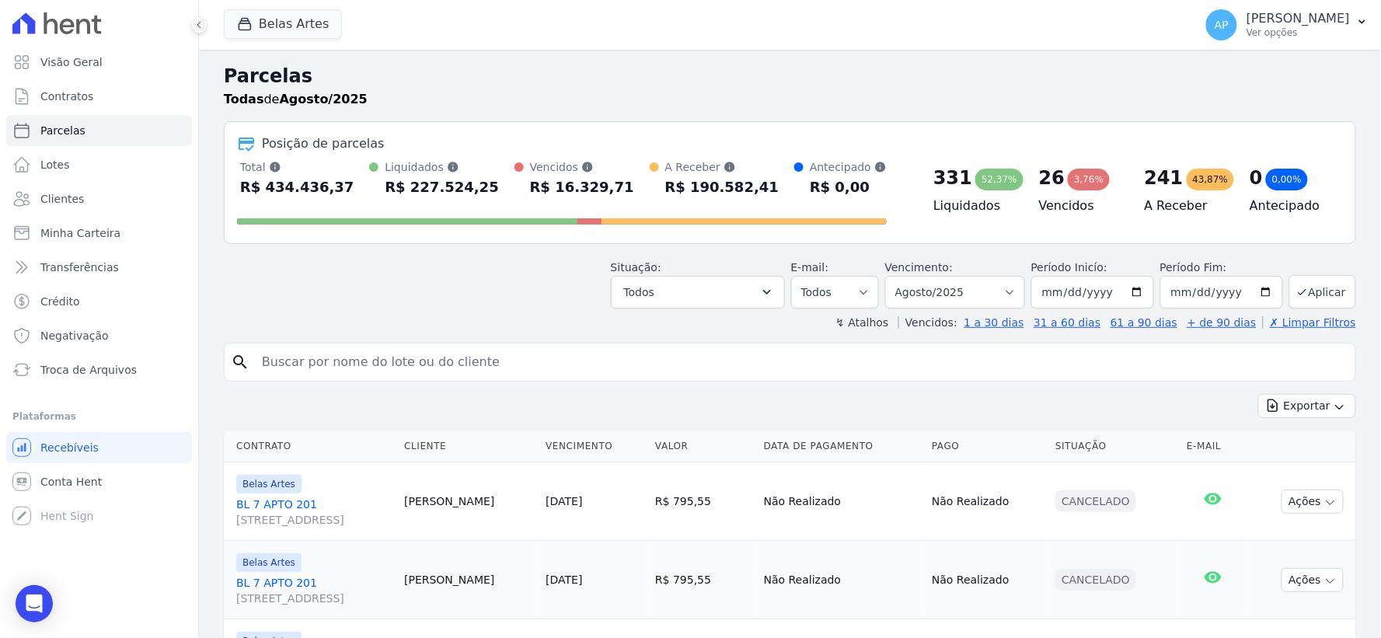
click at [408, 367] on input "search" at bounding box center [801, 362] width 1096 height 31
paste input "[PERSON_NAME] dos [PERSON_NAME]"
type input "[PERSON_NAME] dos [PERSON_NAME]"
select select
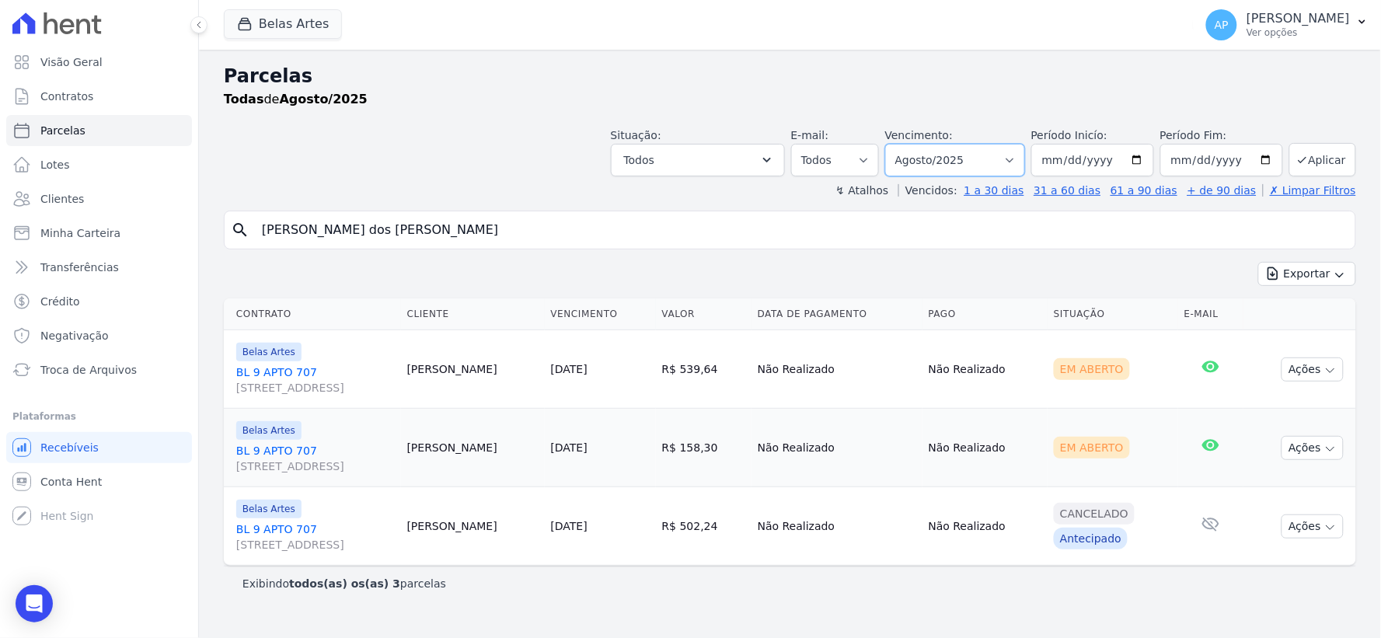
click at [977, 165] on select "[GEOGRAPHIC_DATA] por período ──────── Todos os meses Setembro/2022 Outubro/202…" at bounding box center [955, 160] width 140 height 33
select select "06/2025"
click at [907, 144] on select "[GEOGRAPHIC_DATA] por período ──────── Todos os meses Setembro/2022 Outubro/202…" at bounding box center [955, 160] width 140 height 33
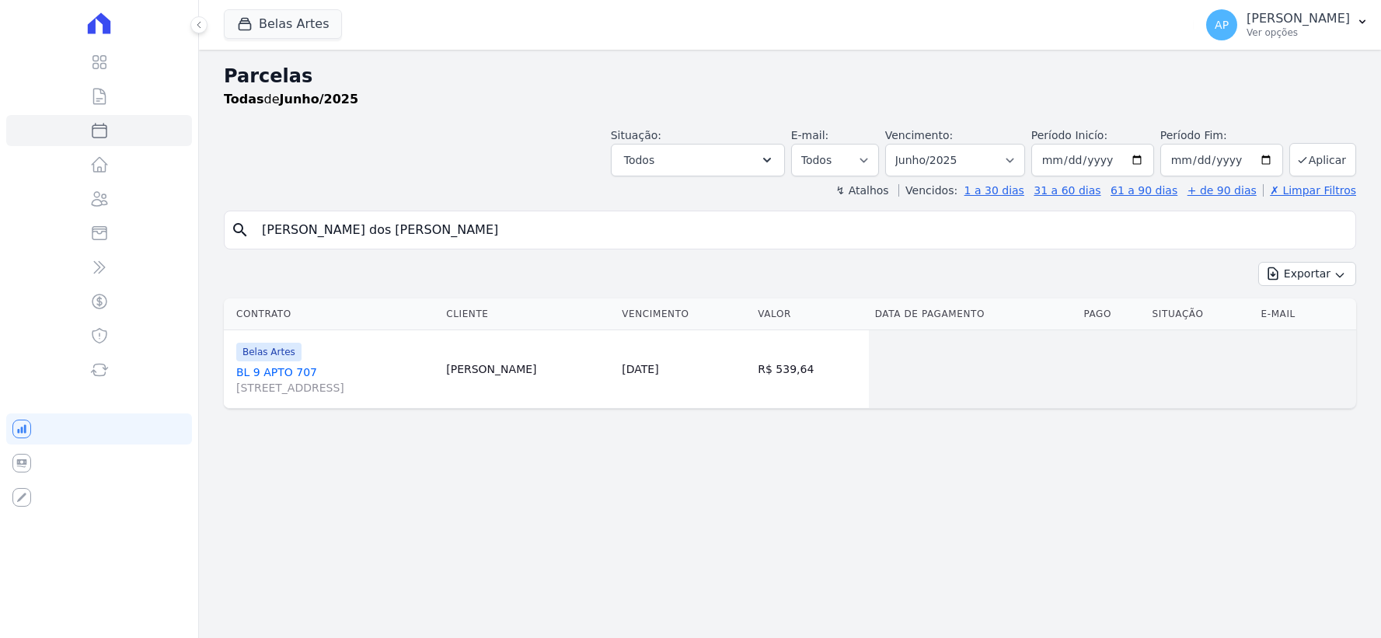
select select
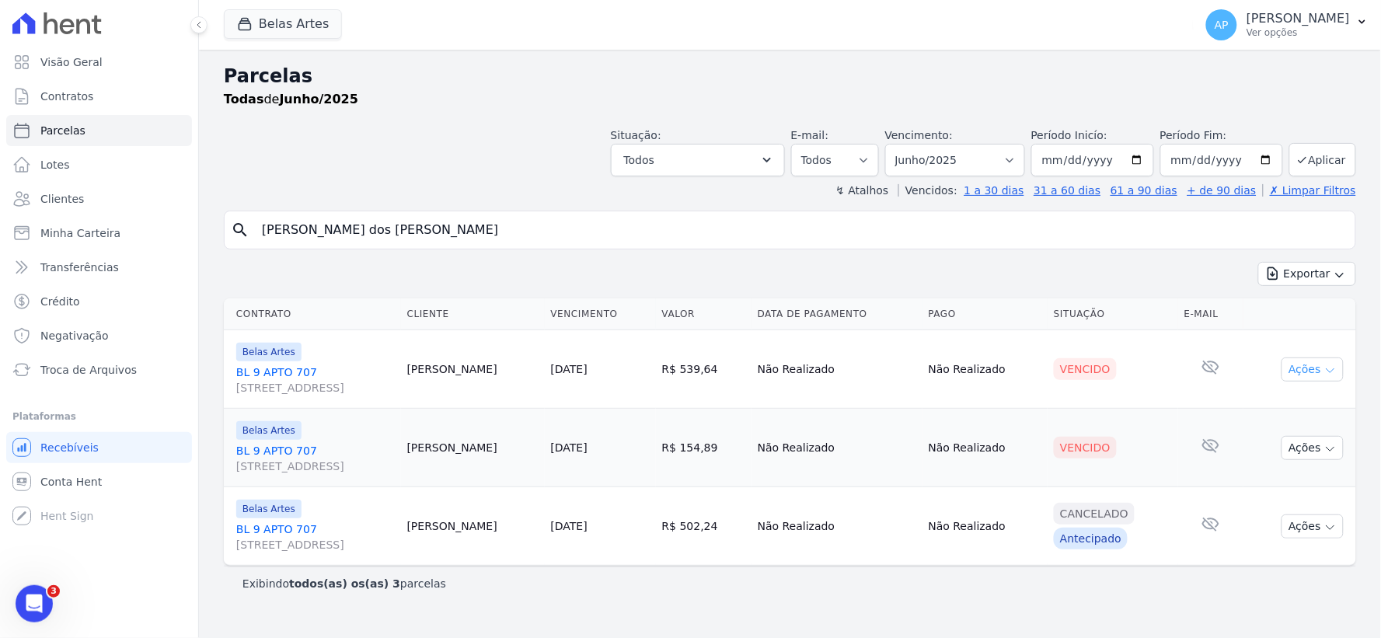
click at [1333, 375] on icon "button" at bounding box center [1330, 370] width 12 height 12
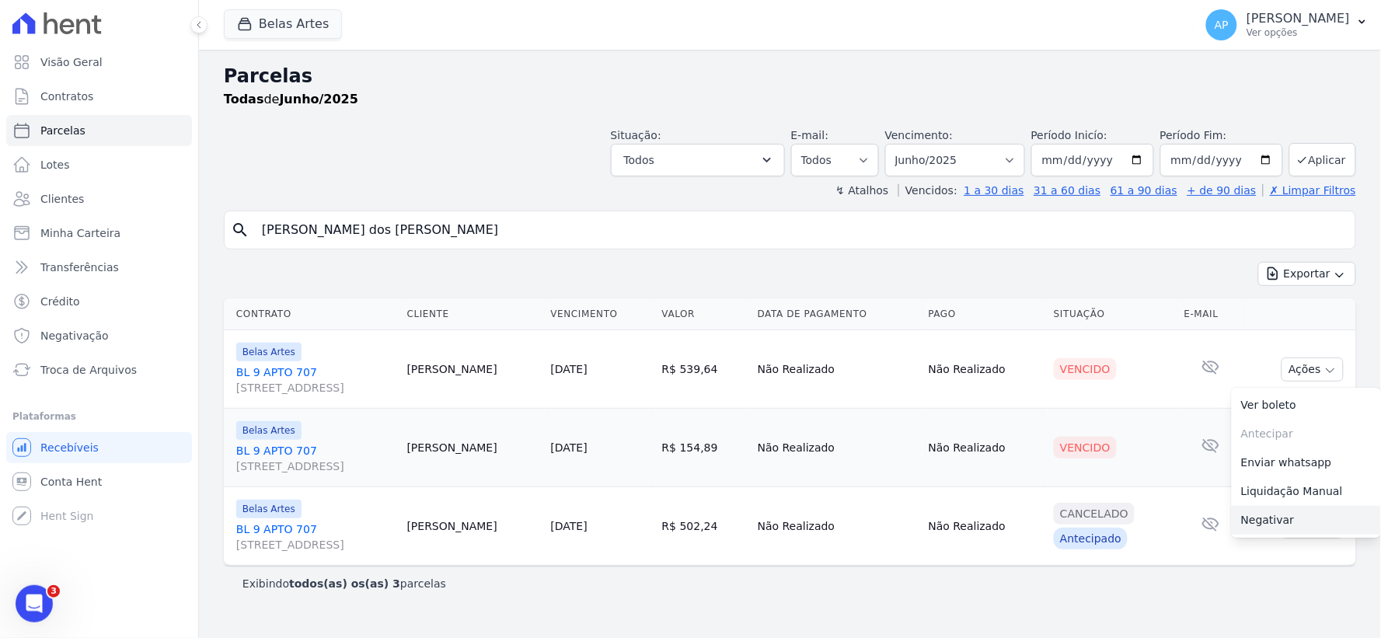
click at [1276, 519] on link "Negativar" at bounding box center [1305, 520] width 149 height 29
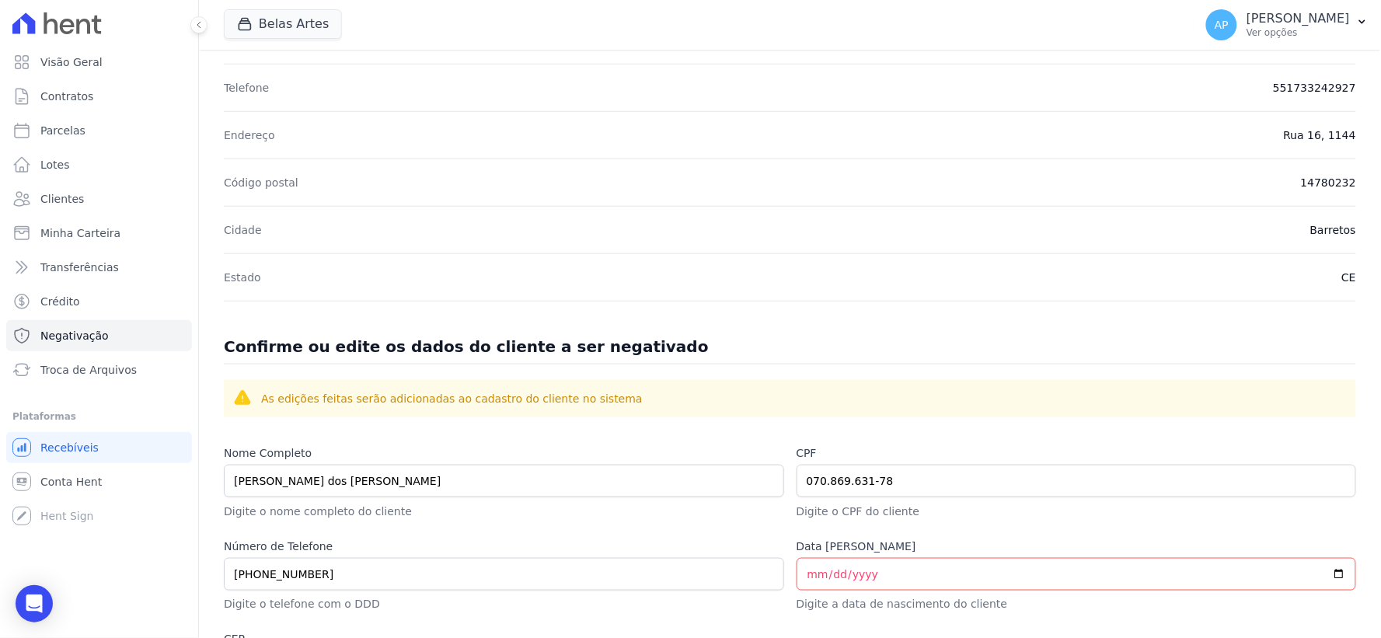
scroll to position [684, 0]
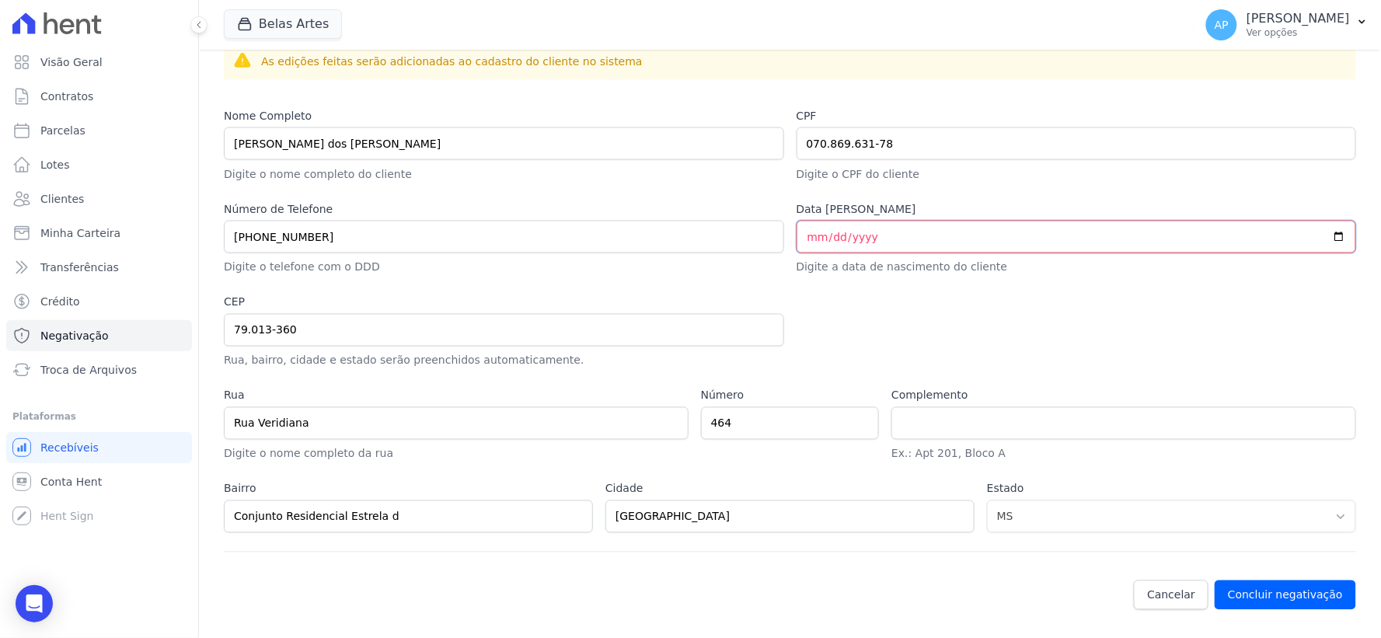
click at [804, 233] on input "Data [PERSON_NAME]" at bounding box center [1076, 237] width 560 height 33
type input "0202-09-02"
type input "[DATE]"
click at [1305, 584] on button "Concluir negativação" at bounding box center [1284, 595] width 141 height 30
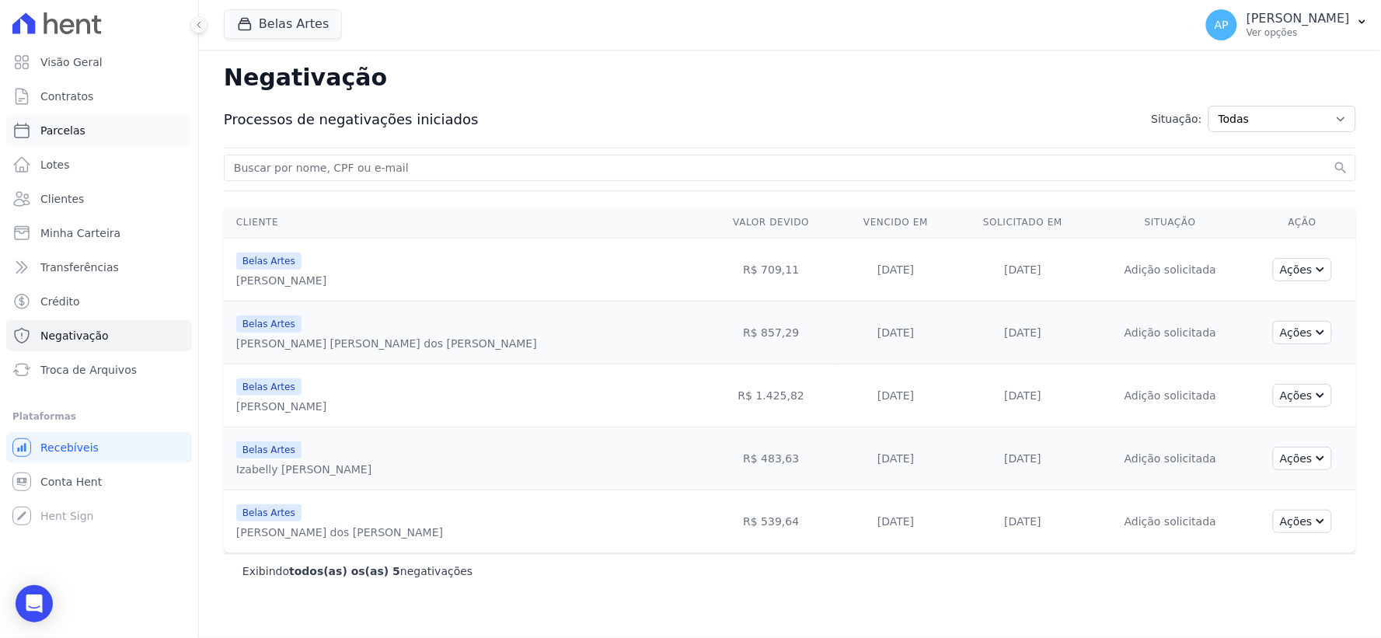
click at [55, 134] on span "Parcelas" at bounding box center [62, 131] width 45 height 16
select select
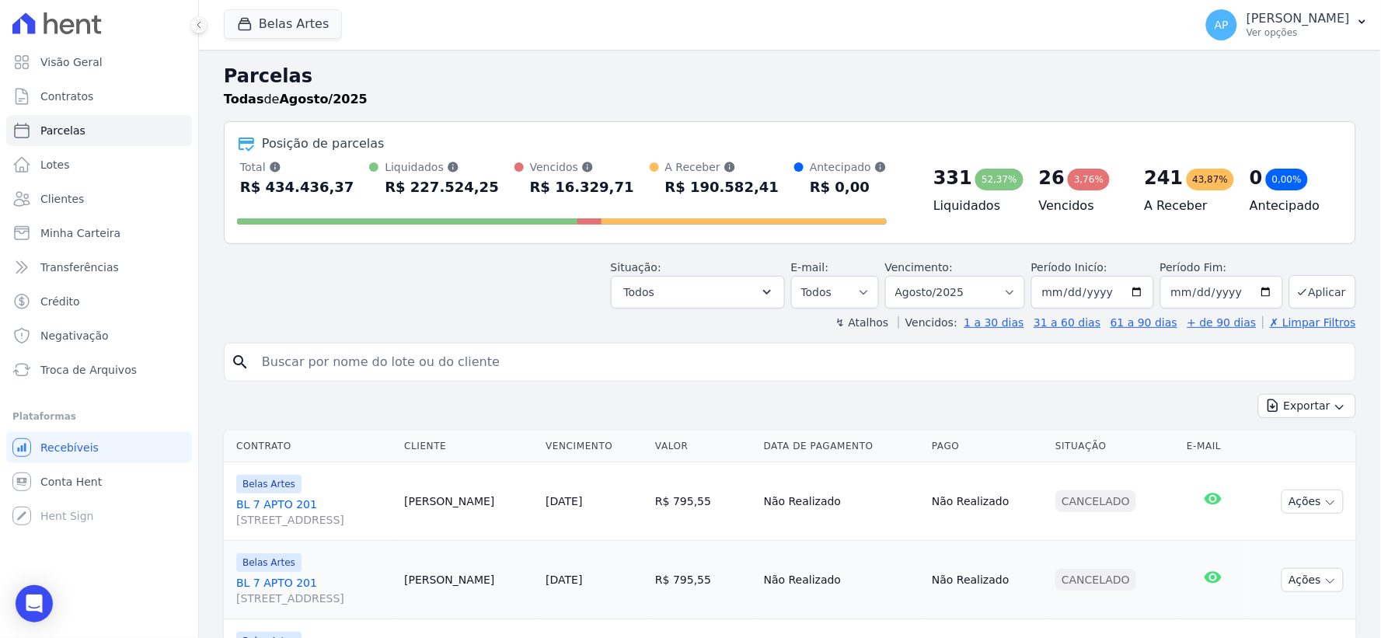
click at [327, 371] on input "search" at bounding box center [801, 362] width 1096 height 31
paste input "[PERSON_NAME] Morel"
type input "[PERSON_NAME] Morel"
select select
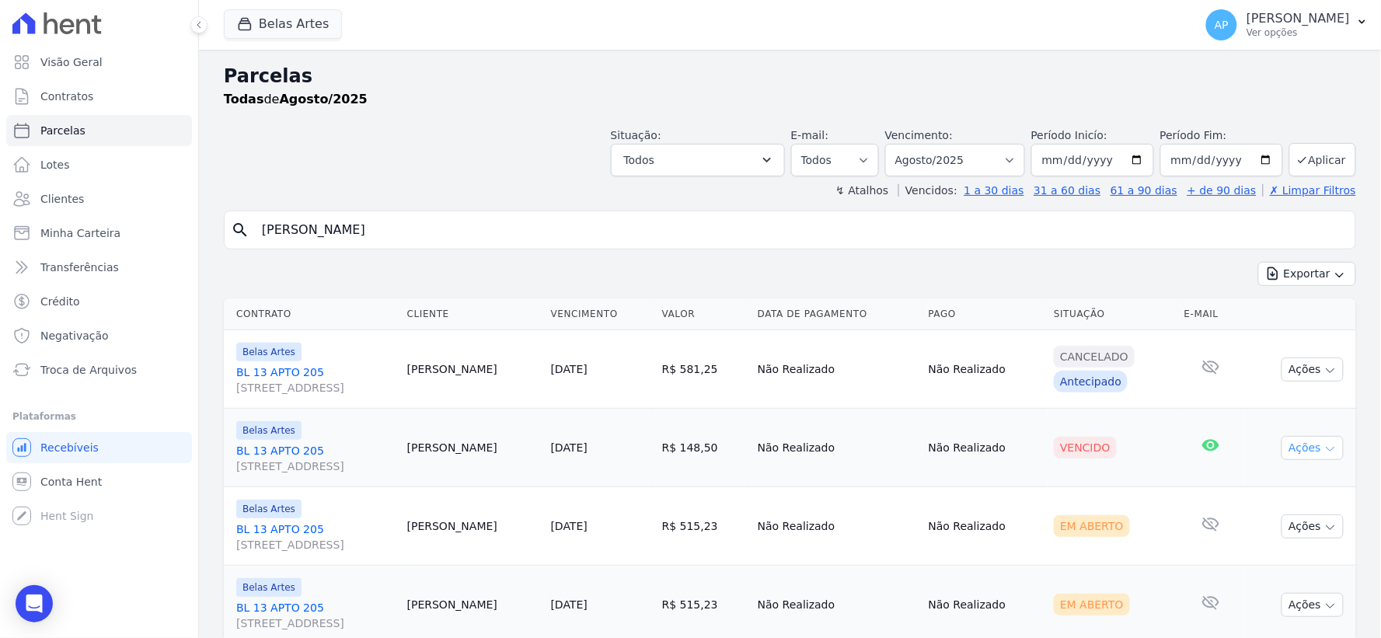
click at [1303, 449] on button "Ações" at bounding box center [1312, 448] width 62 height 24
click at [1267, 601] on link "Negativar" at bounding box center [1305, 598] width 149 height 29
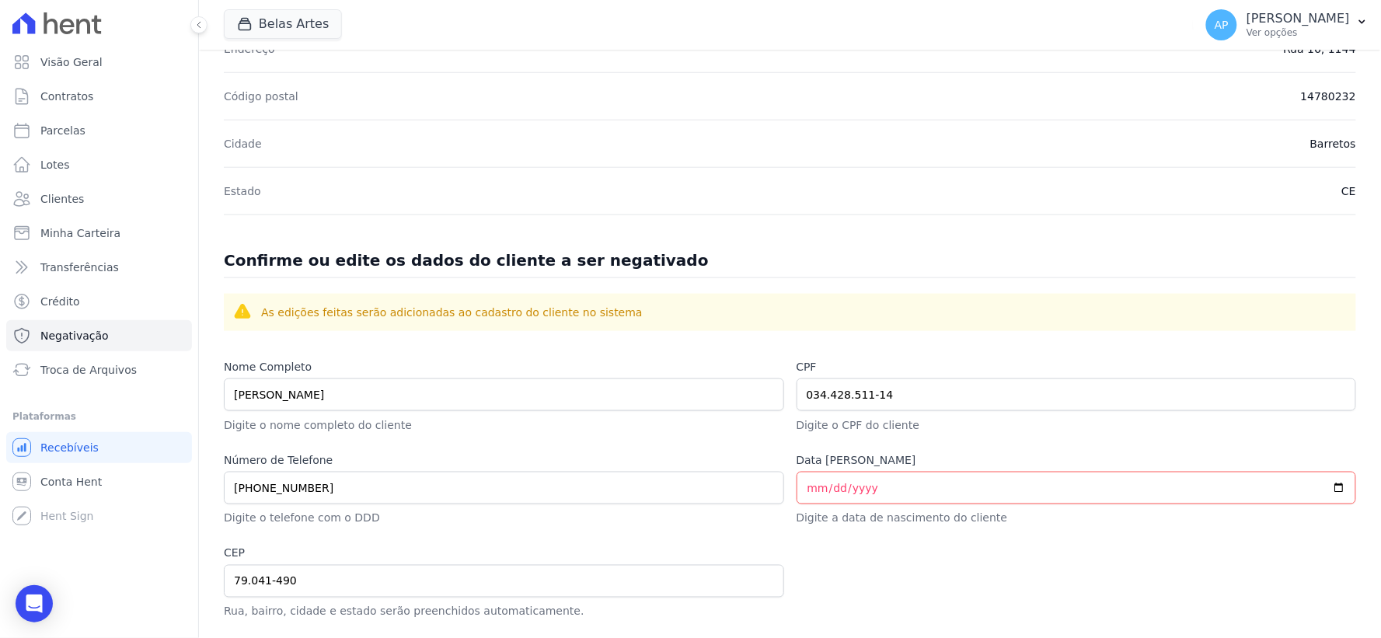
scroll to position [517, 0]
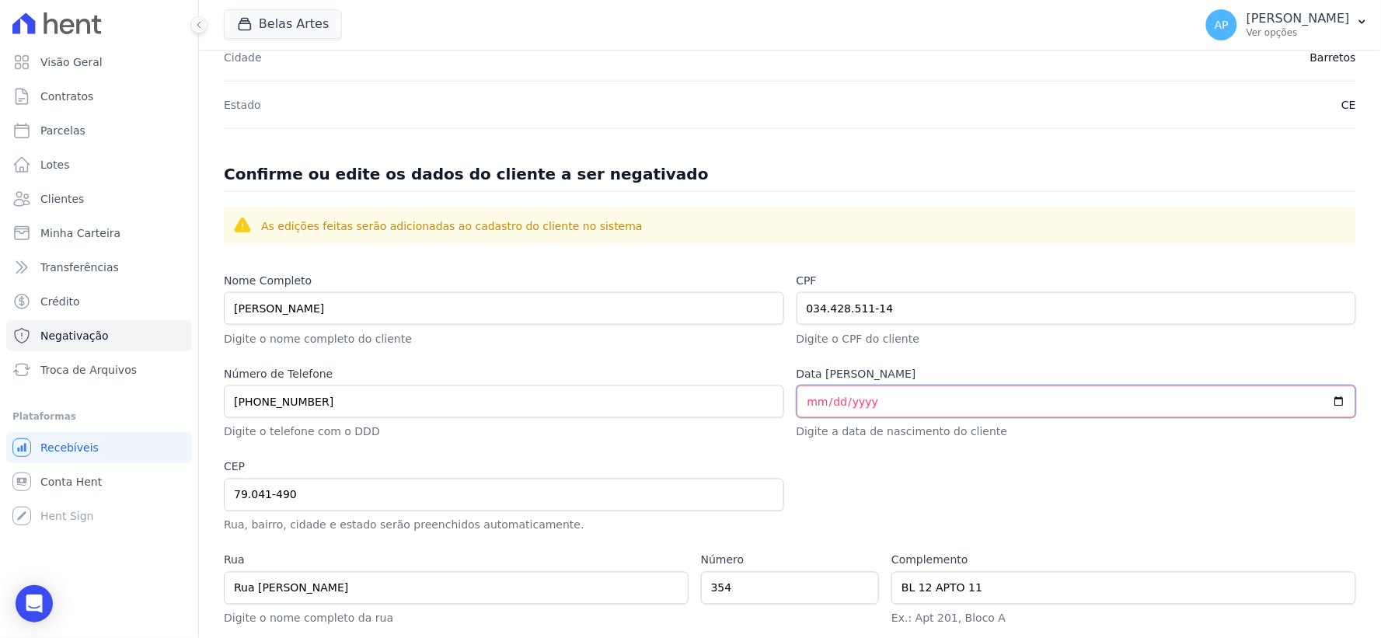
click at [806, 406] on input "Data de [PERSON_NAME]" at bounding box center [1076, 401] width 560 height 33
type input "1992-09-16"
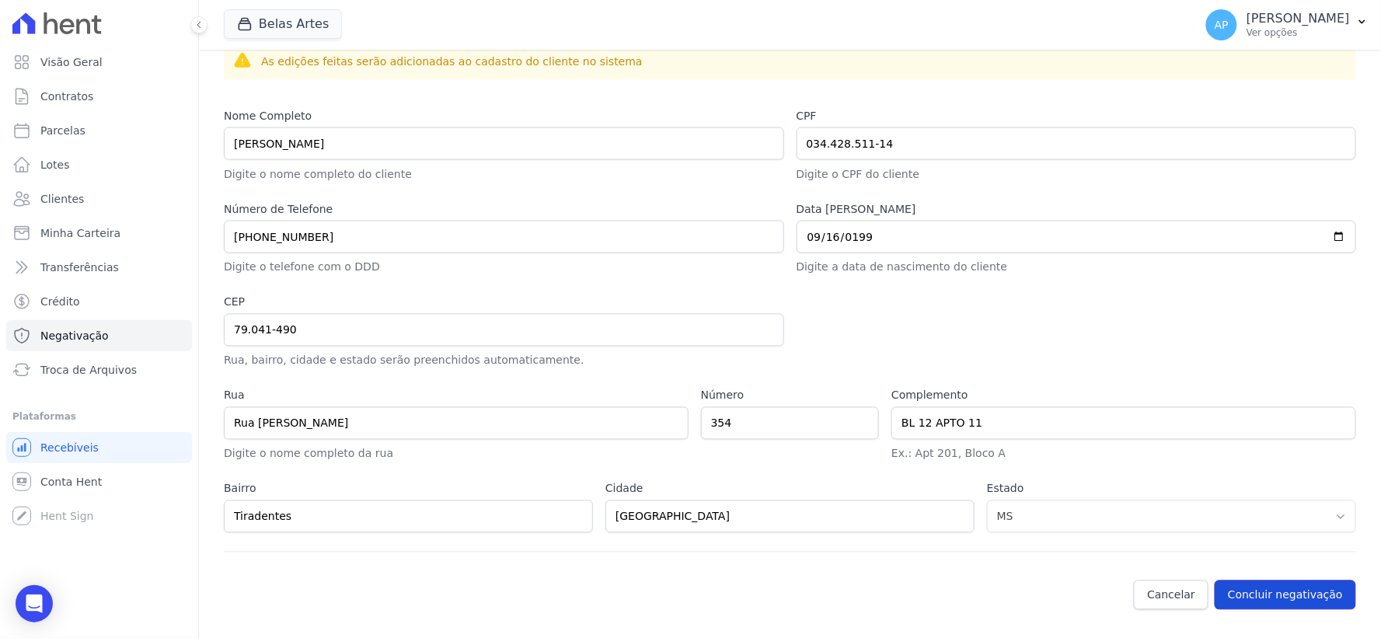
click at [1256, 585] on button "Concluir negativação" at bounding box center [1284, 595] width 141 height 30
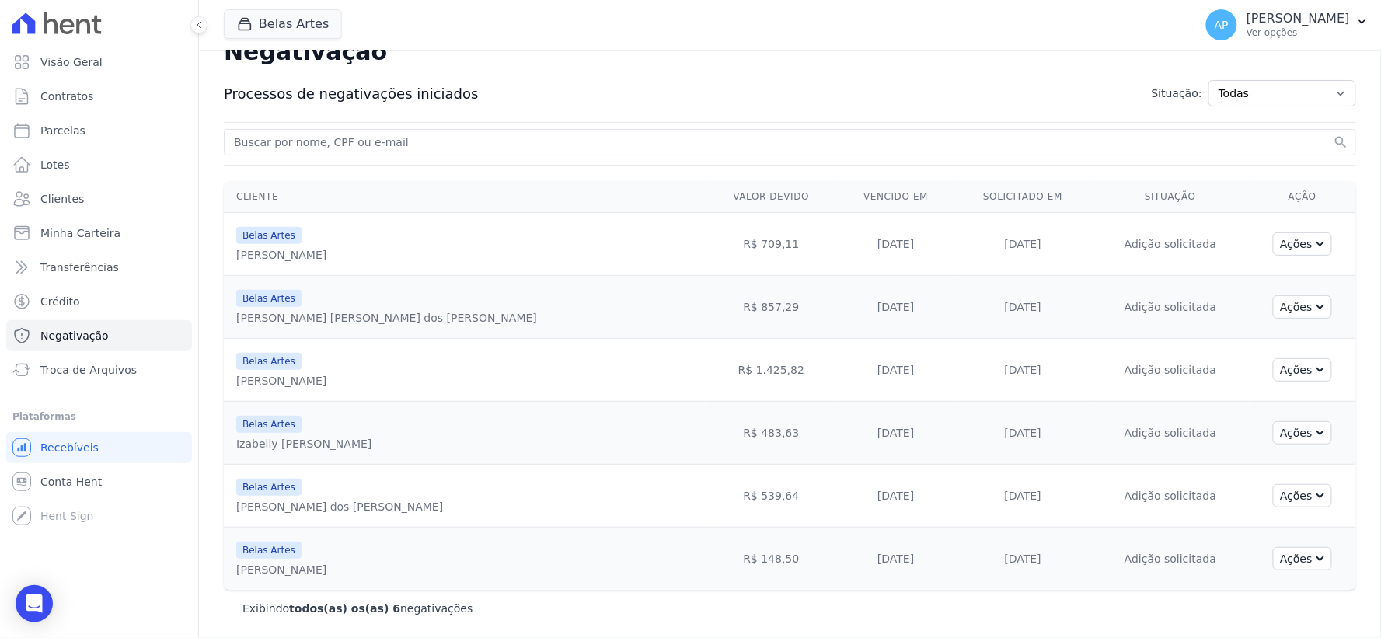
scroll to position [27, 0]
click at [58, 137] on span "Parcelas" at bounding box center [62, 131] width 45 height 16
select select
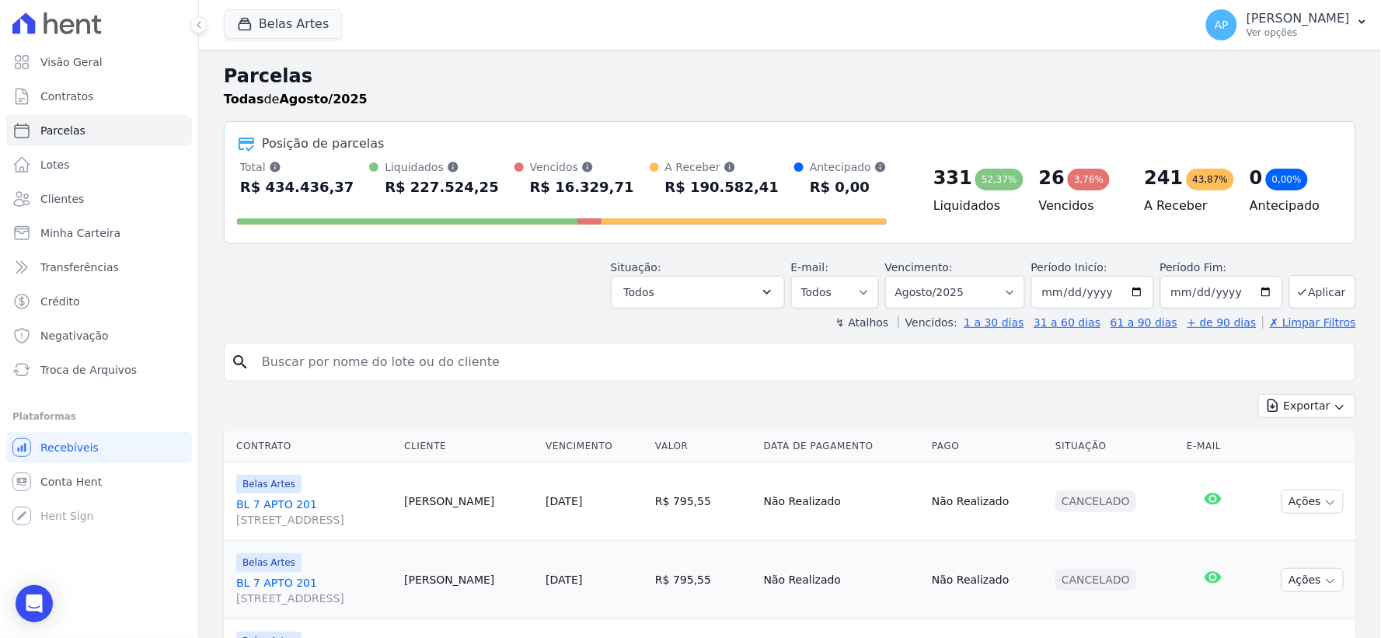
click at [386, 371] on input "search" at bounding box center [801, 362] width 1096 height 31
paste input "[PERSON_NAME]"
type input "[PERSON_NAME]"
select select
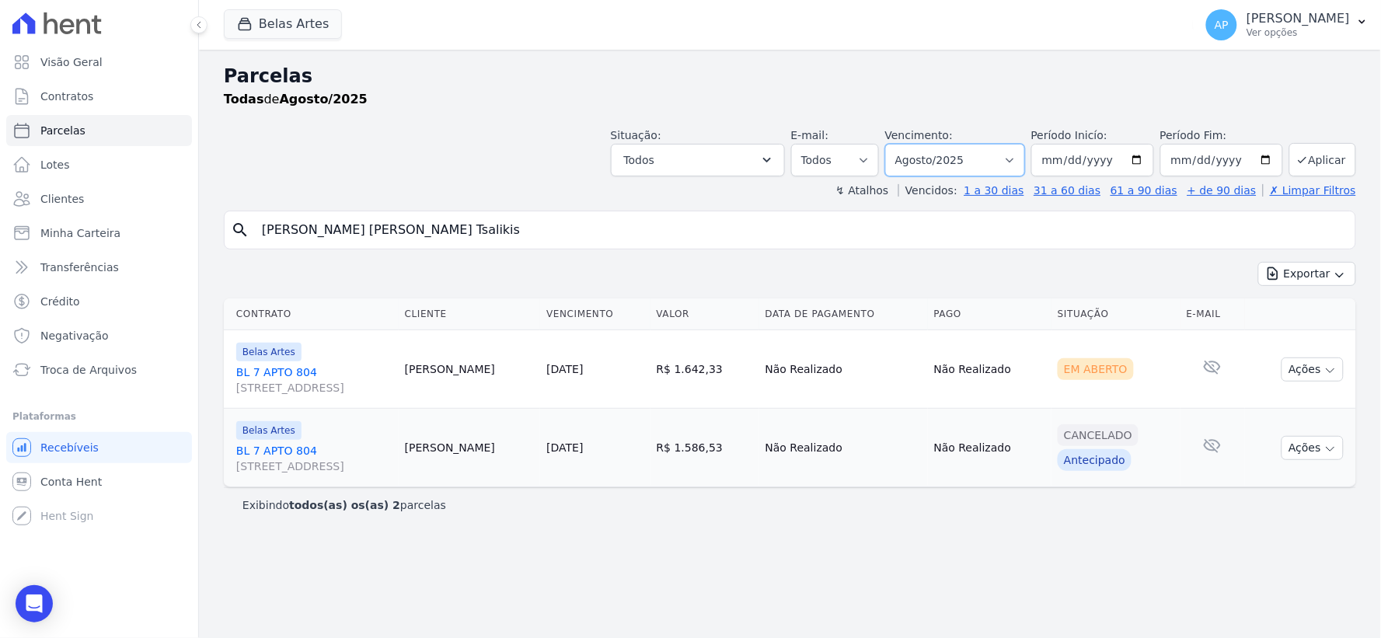
click at [960, 159] on select "Filtrar por período ──────── Todos os meses Setembro/2022 Outubro/2022 Novembro…" at bounding box center [955, 160] width 140 height 33
select select "06/2025"
click at [907, 144] on select "Filtrar por período ──────── Todos os meses Setembro/2022 Outubro/2022 Novembro…" at bounding box center [955, 160] width 140 height 33
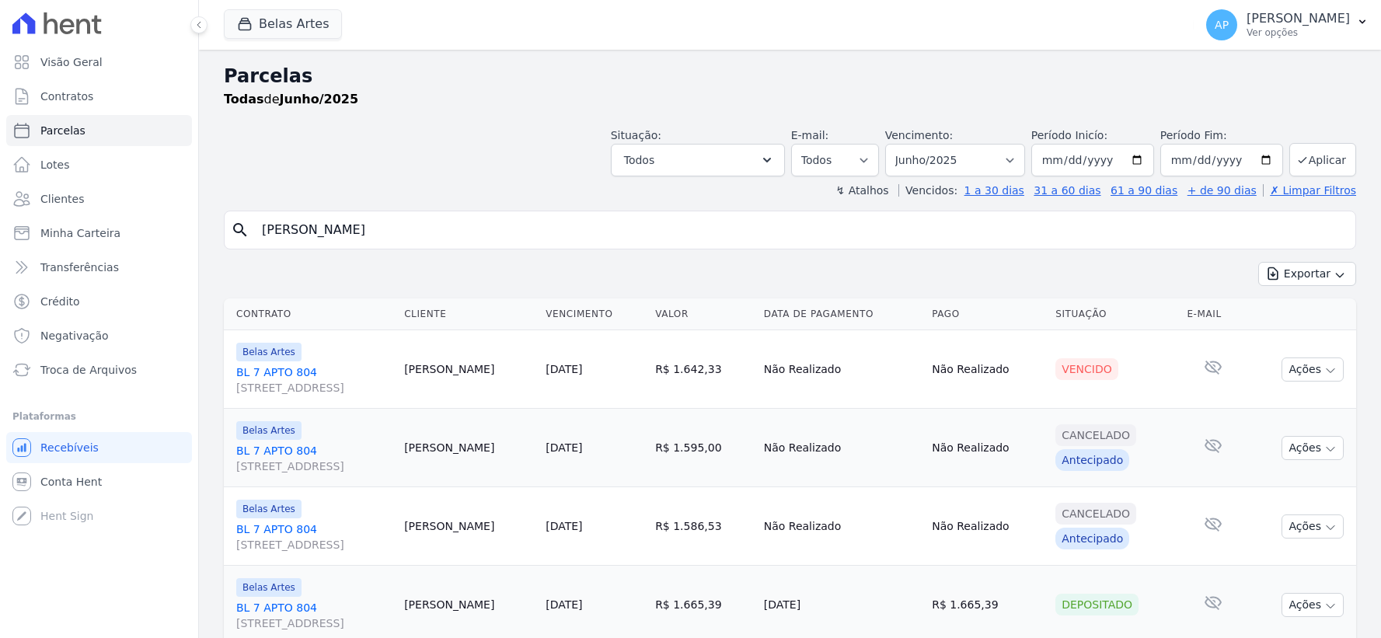
select select
click at [1290, 370] on button "Ações" at bounding box center [1312, 369] width 62 height 24
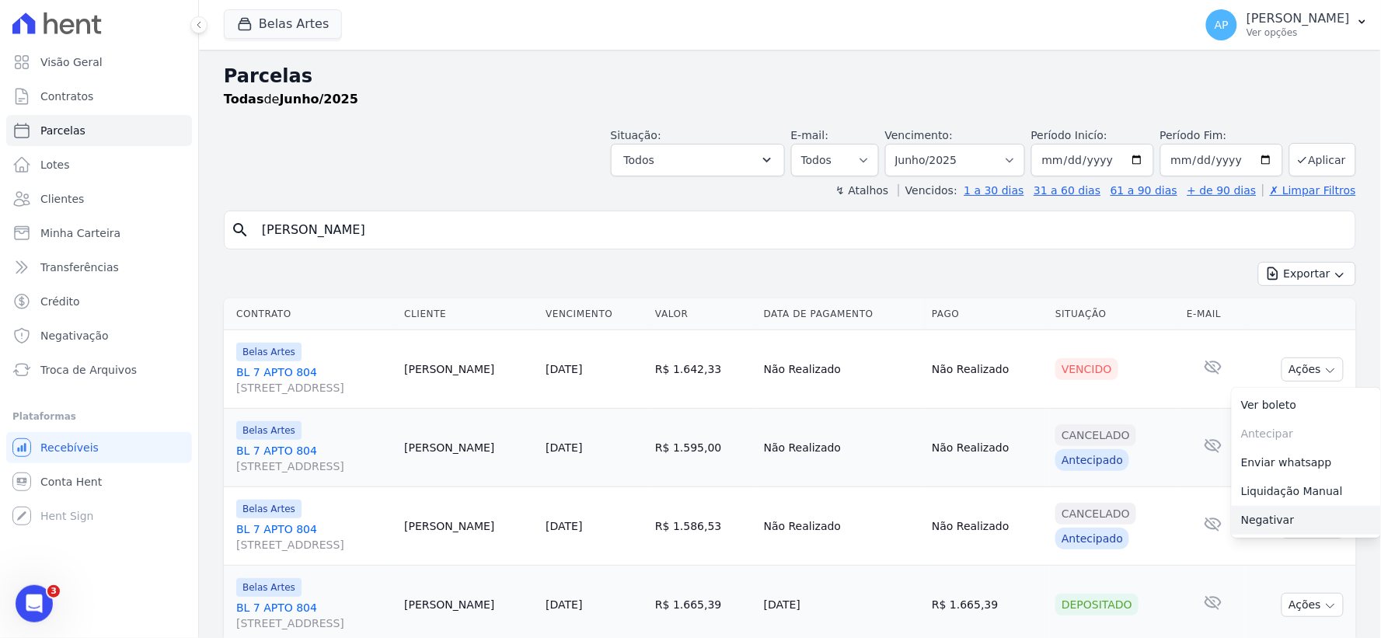
click at [1264, 524] on link "Negativar" at bounding box center [1305, 520] width 149 height 29
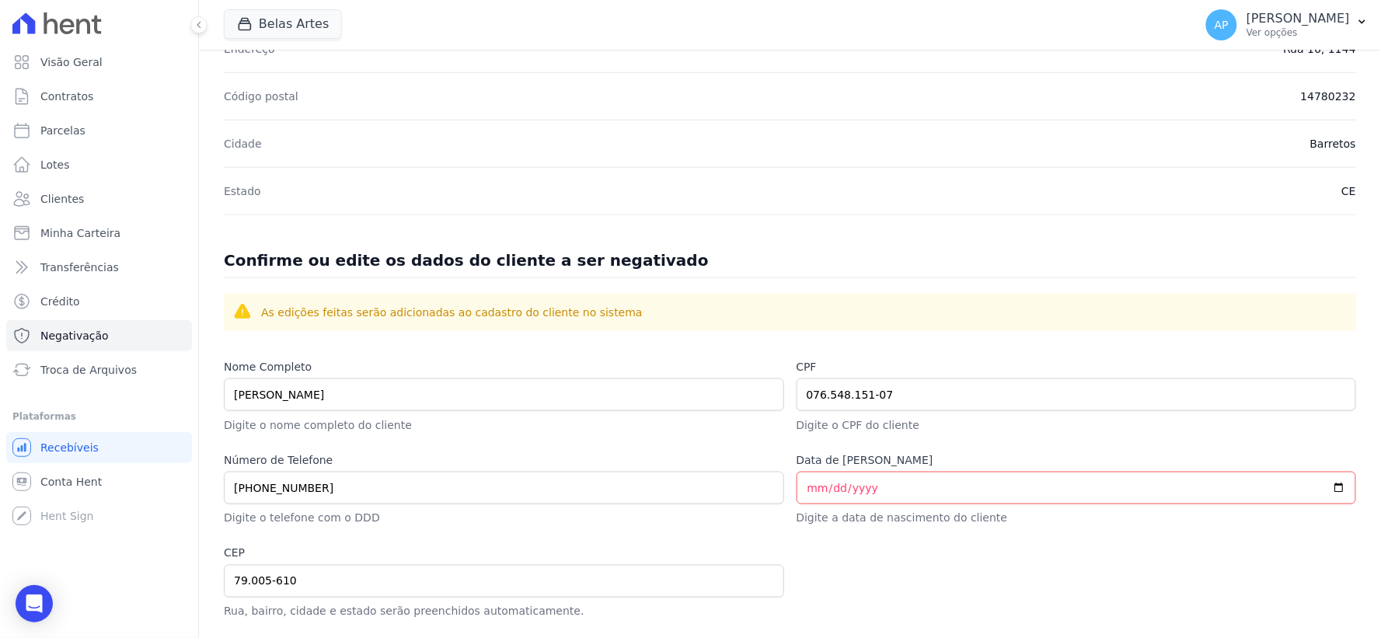
scroll to position [684, 0]
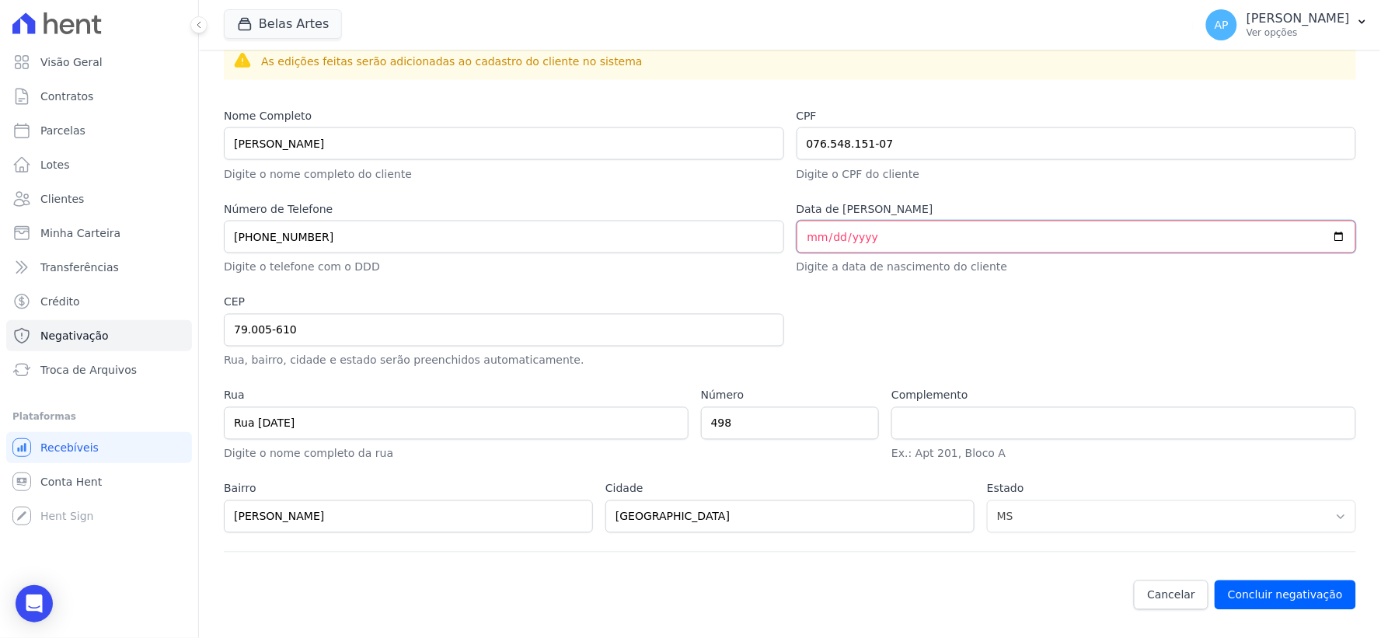
click at [806, 243] on input "Data de [PERSON_NAME]" at bounding box center [1076, 237] width 560 height 33
type input "[DATE]"
click at [881, 343] on div at bounding box center [1076, 331] width 560 height 75
click at [1272, 597] on button "Concluir negativação" at bounding box center [1284, 595] width 141 height 30
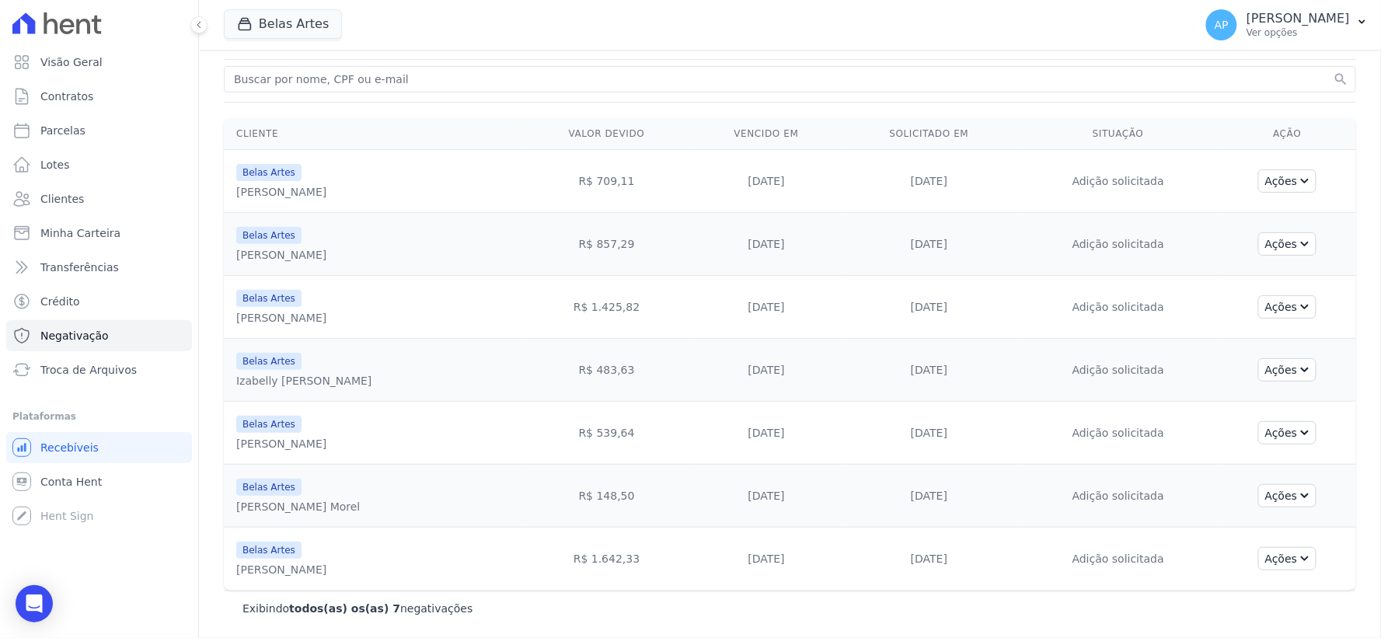
scroll to position [91, 0]
